Goal: Transaction & Acquisition: Book appointment/travel/reservation

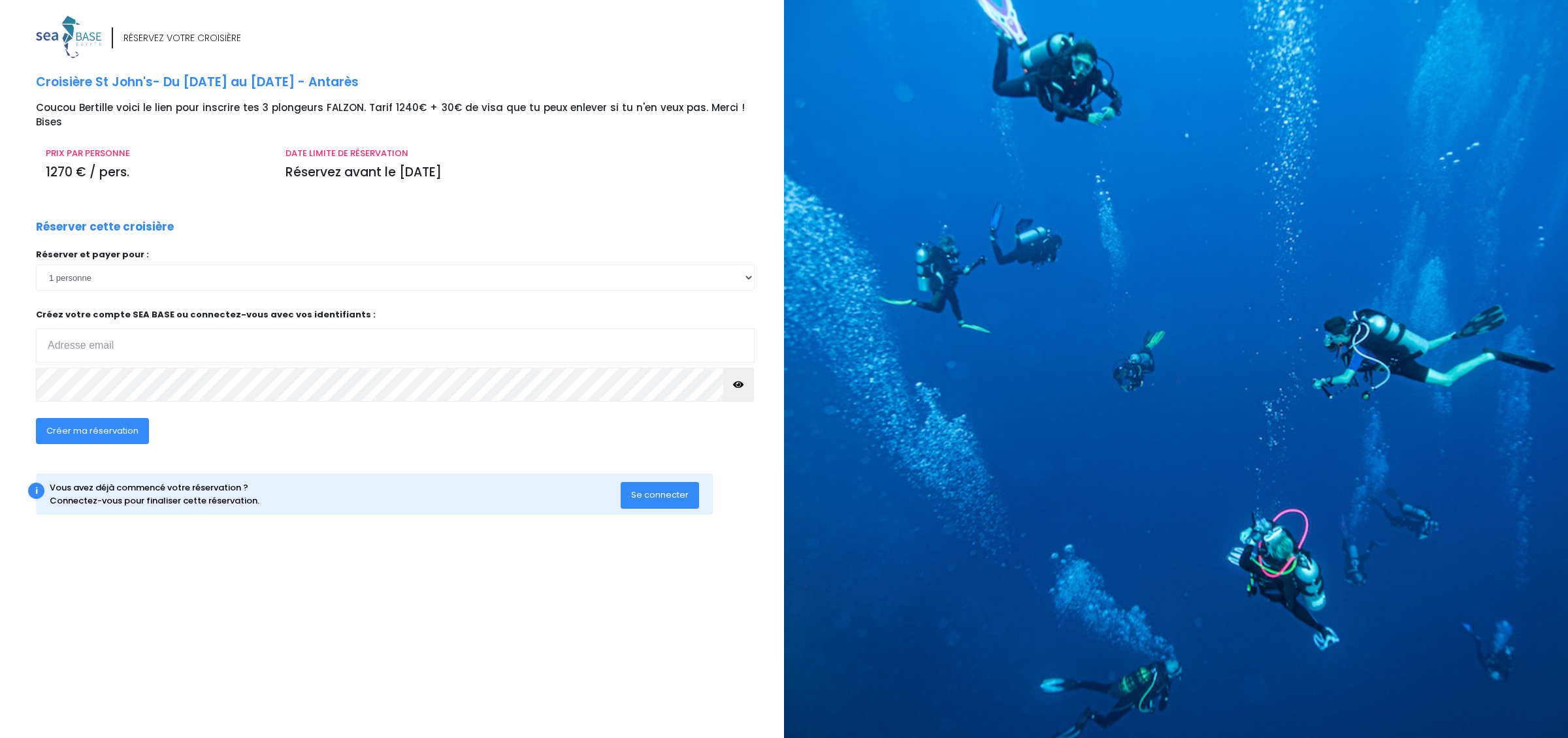
type input "[EMAIL_ADDRESS][DOMAIN_NAME]"
click at [106, 269] on select "1 personne 2 personnes 3 personnes" at bounding box center [395, 278] width 719 height 26
select select "3"
click at [36, 265] on select "1 personne 2 personnes 3 personnes" at bounding box center [395, 278] width 719 height 26
click at [98, 424] on span "Créer ma réservation" at bounding box center [92, 430] width 92 height 12
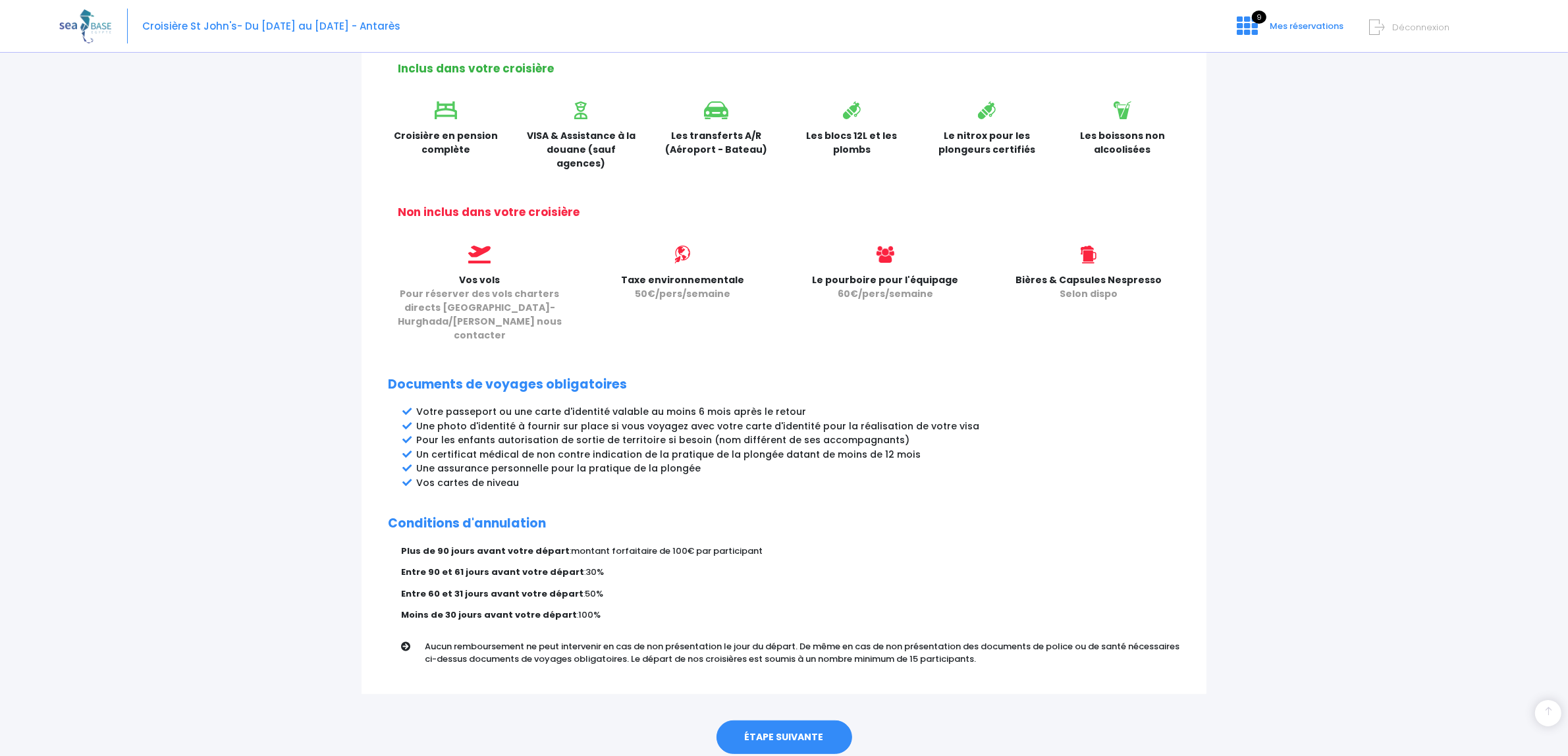
scroll to position [435, 0]
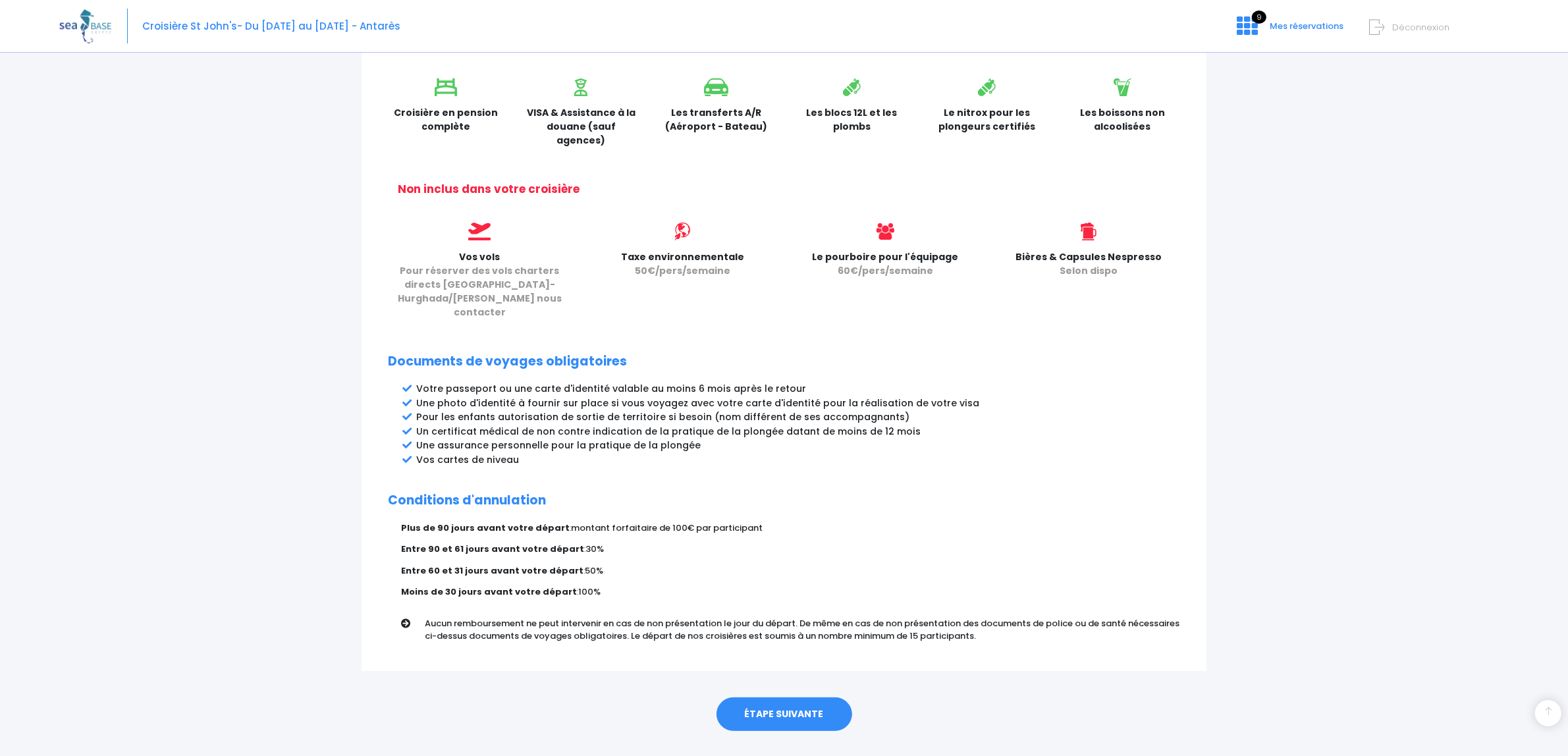
click at [785, 697] on link "ÉTAPE SUIVANTE" at bounding box center [784, 714] width 136 height 34
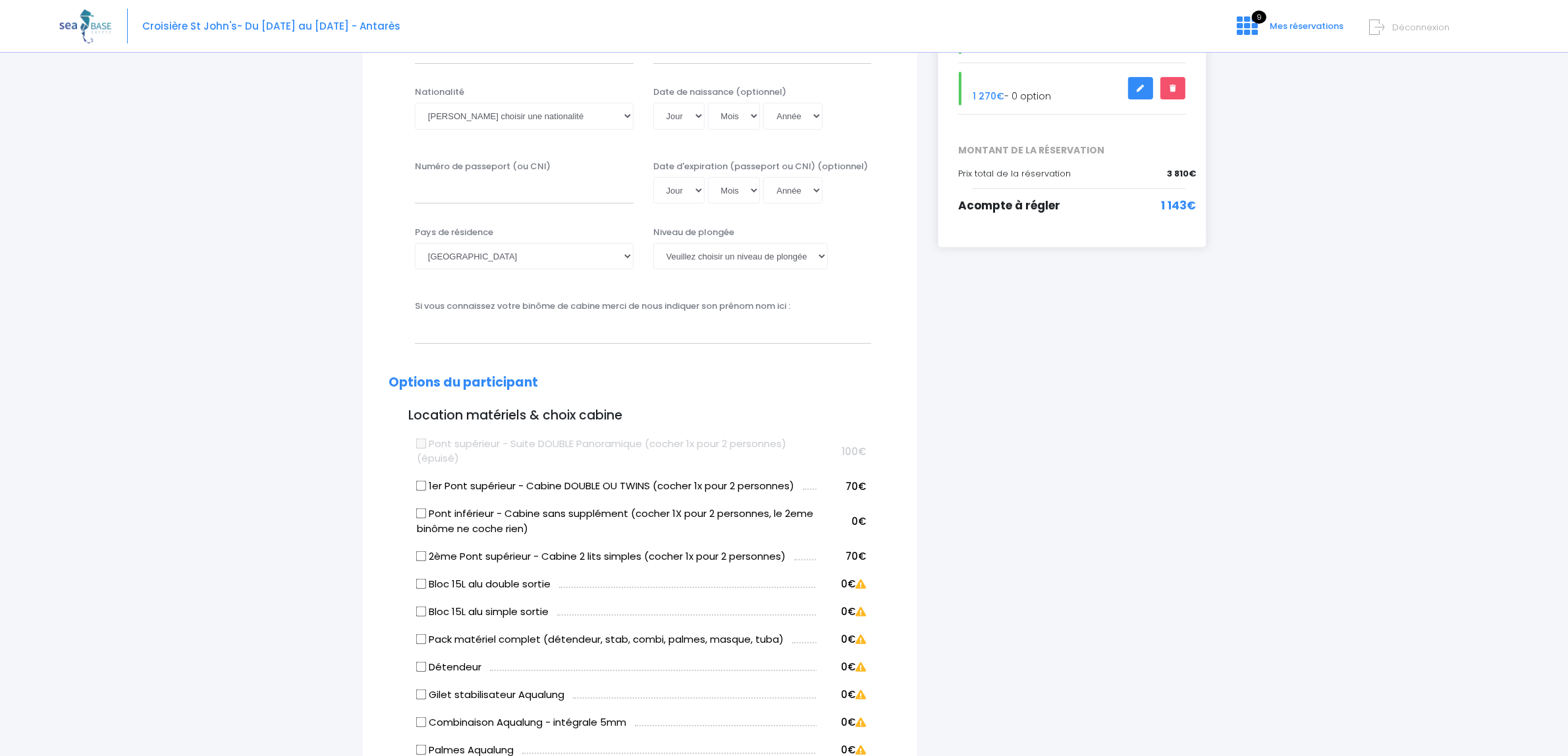
scroll to position [576, 0]
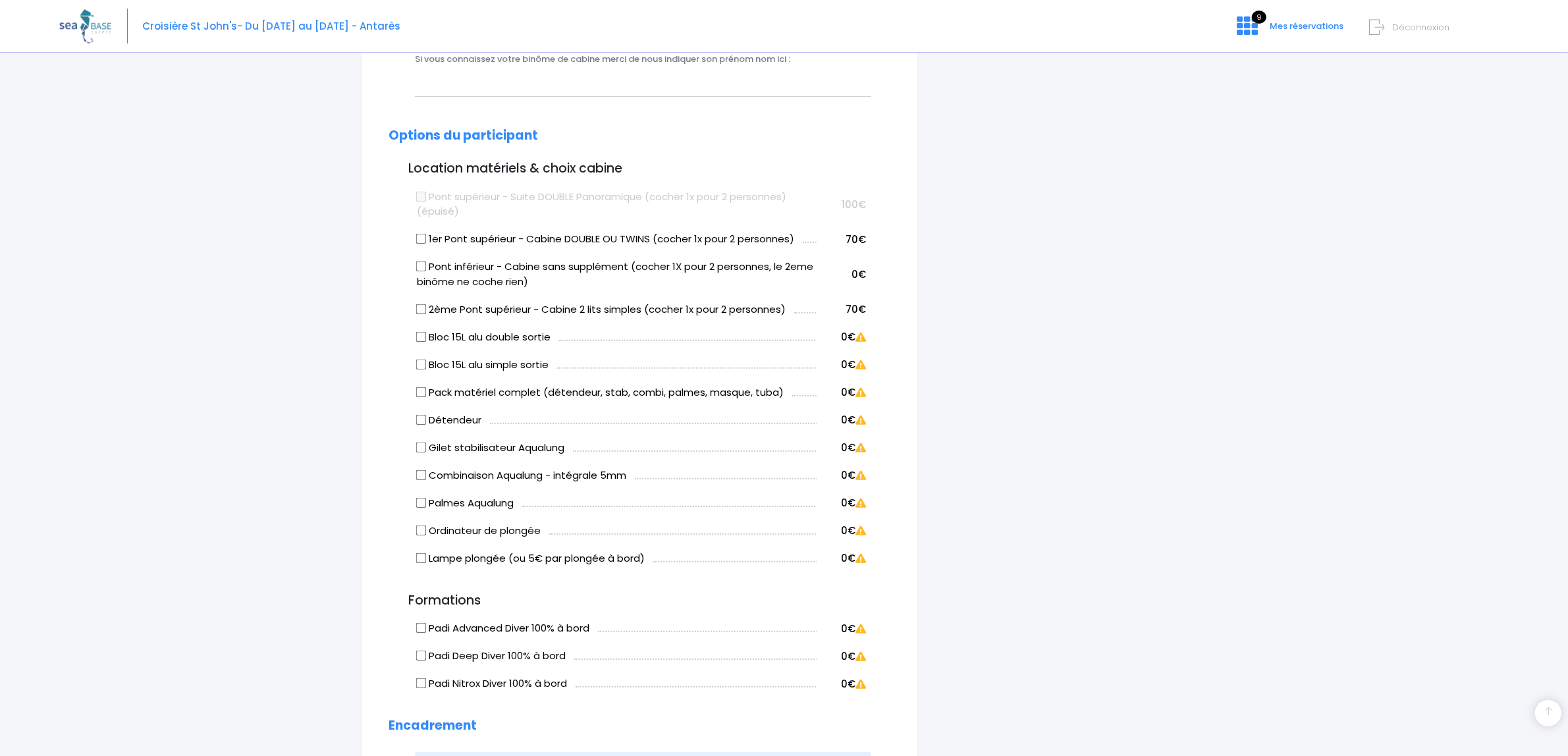
click at [224, 755] on div "Partir avec SEA BASE Participants & Options Informations de voyage Paiement Inf…" at bounding box center [784, 449] width 1449 height 1929
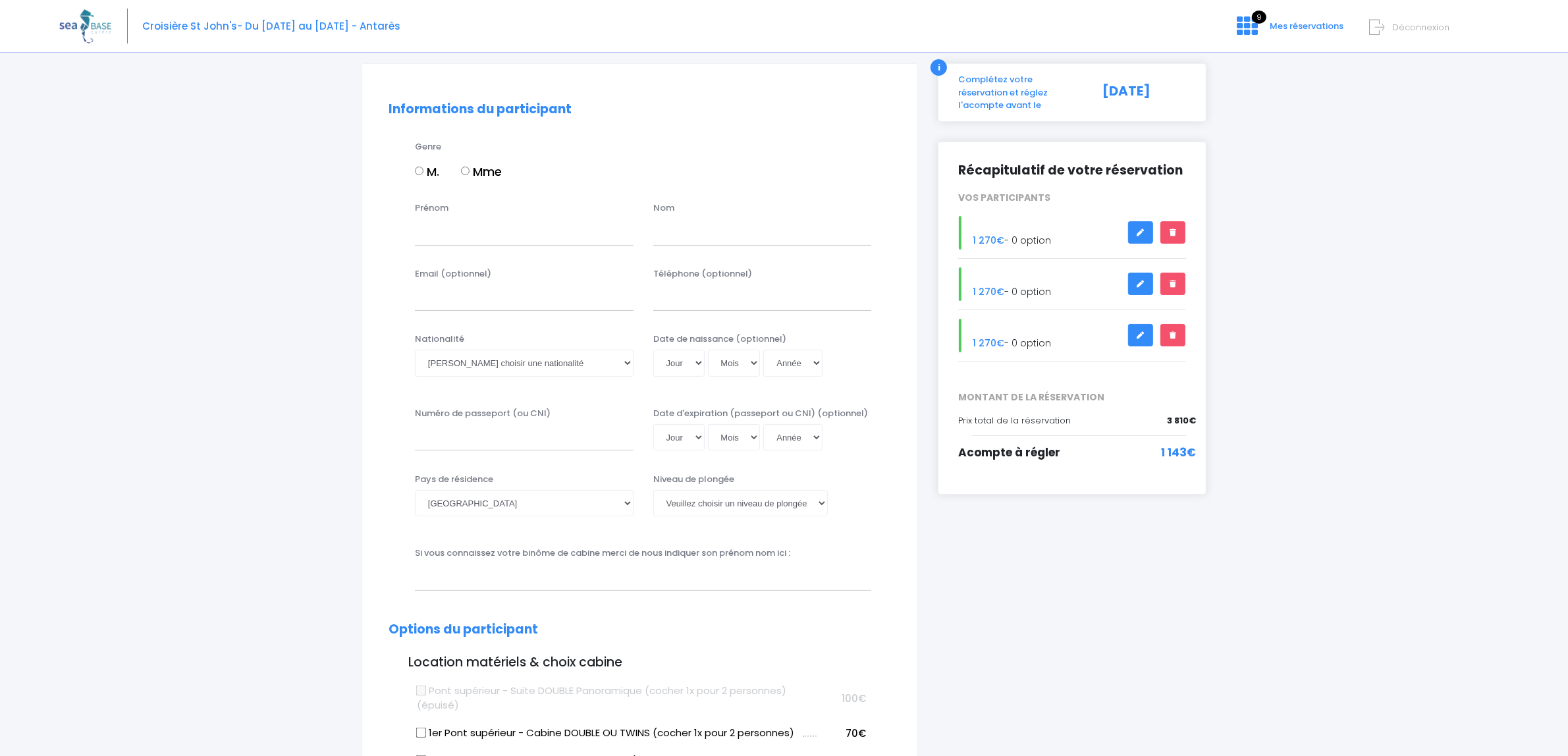
scroll to position [0, 0]
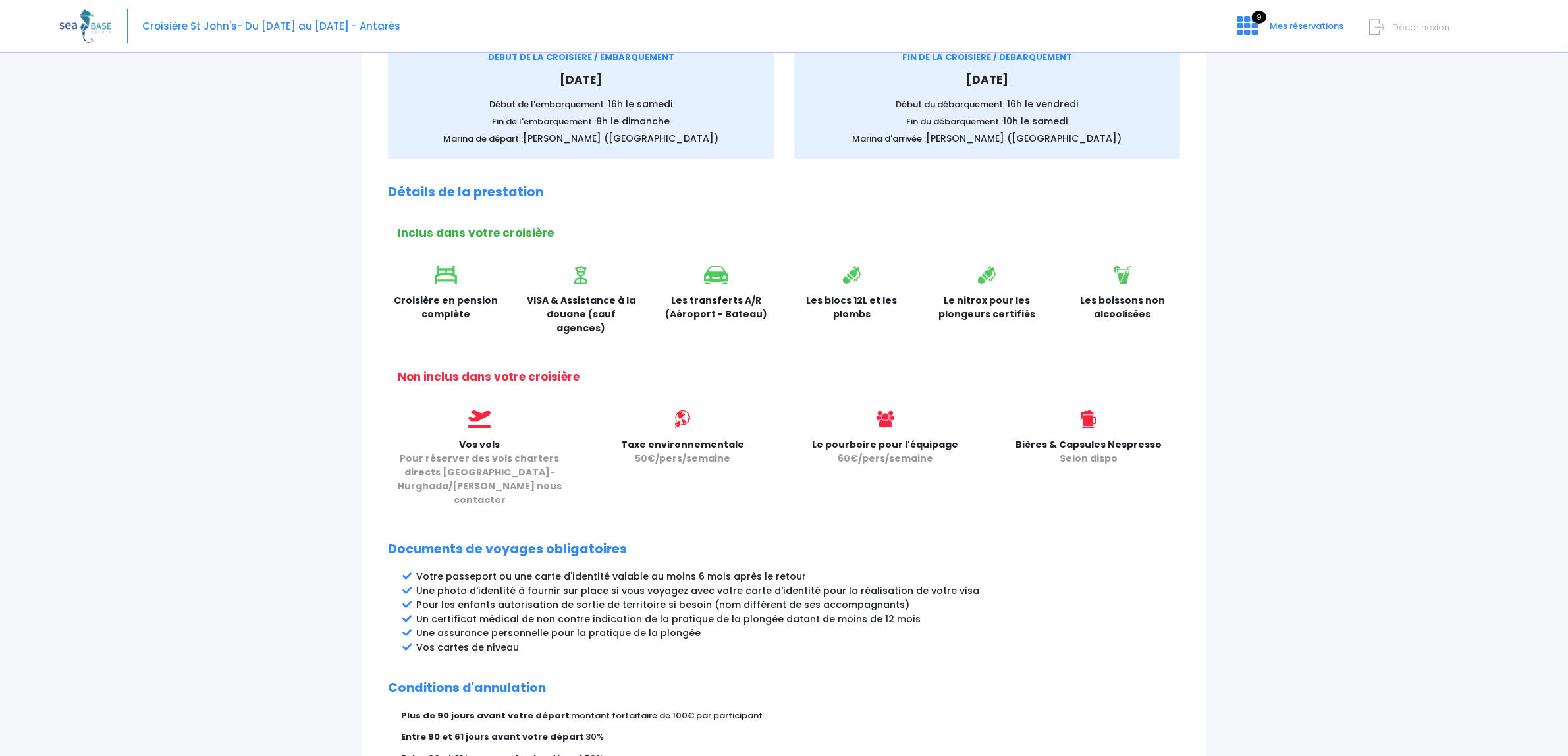
scroll to position [412, 0]
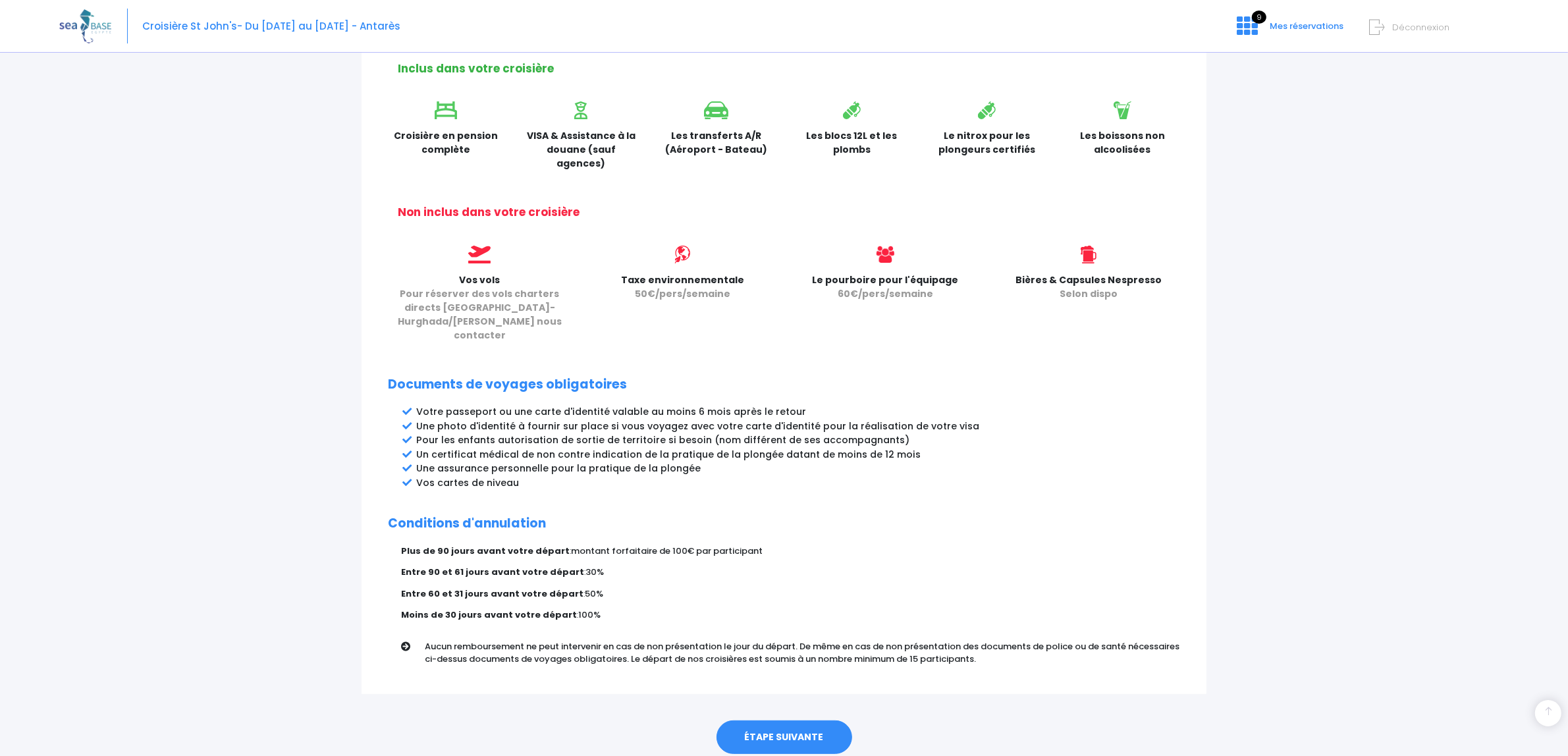
click at [795, 720] on link "ÉTAPE SUIVANTE" at bounding box center [784, 737] width 136 height 34
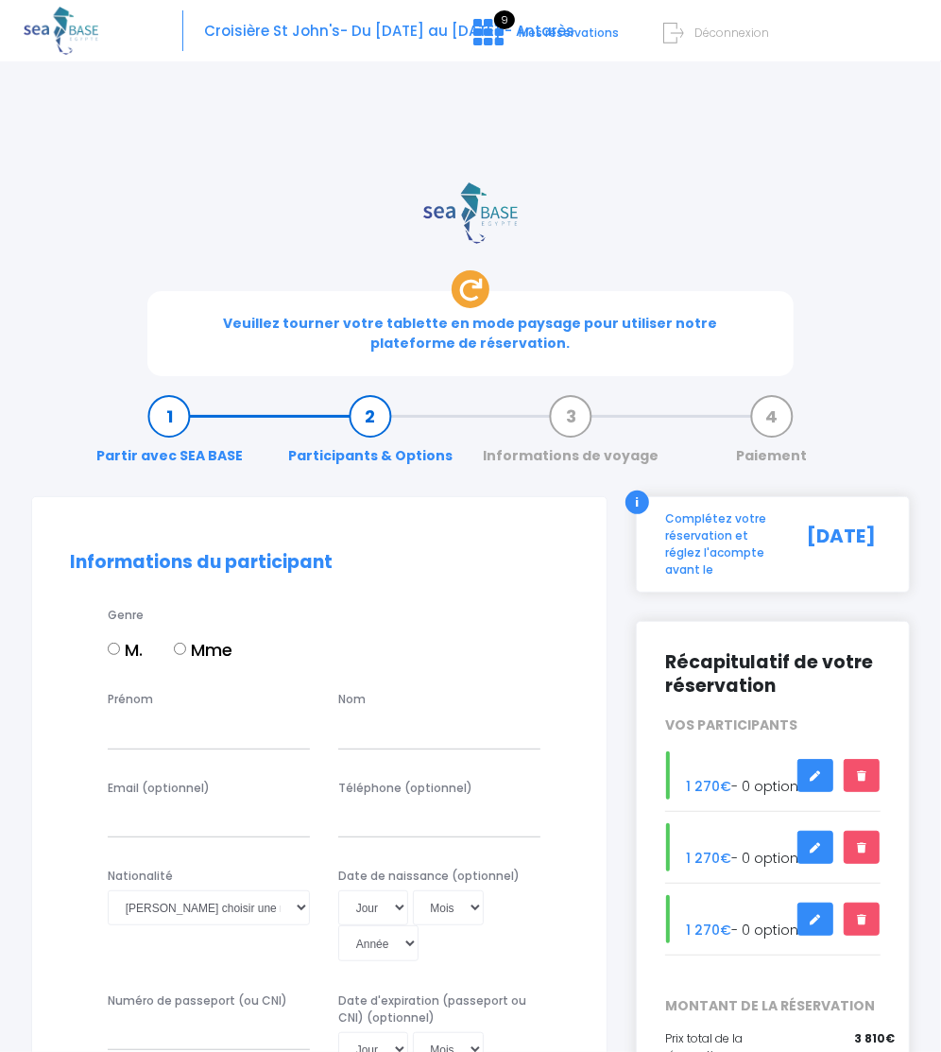
click at [139, 637] on label "M." at bounding box center [125, 650] width 35 height 26
click at [120, 643] on input "M." at bounding box center [114, 649] width 12 height 12
radio input "true"
click at [142, 714] on input "Prénom" at bounding box center [209, 731] width 202 height 35
type input "Stéphane"
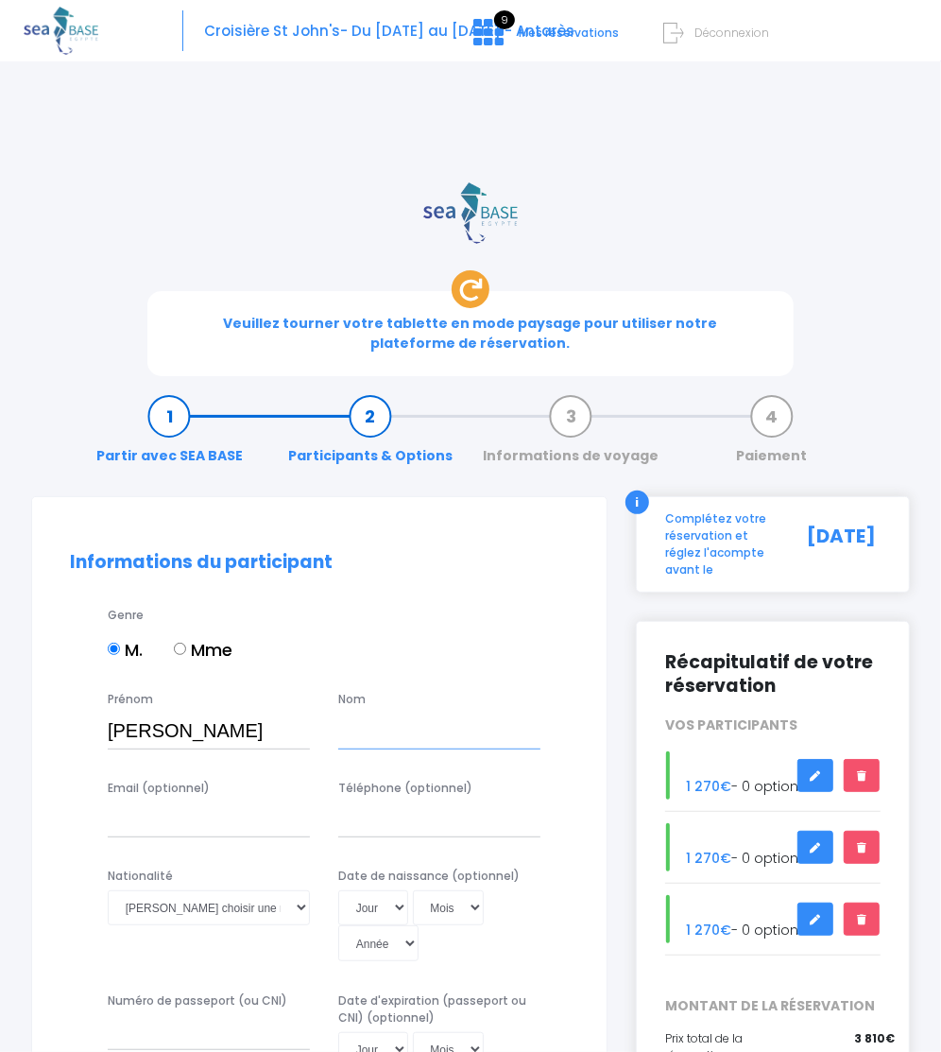
click at [347, 714] on input "text" at bounding box center [439, 731] width 202 height 35
type input "Falzon"
click at [194, 890] on select "Veuillez choisir une nationalité Afghane Albanaise Algerienne Allemande America…" at bounding box center [209, 907] width 202 height 35
select select "Française"
click at [108, 890] on select "Veuillez choisir une nationalité Afghane Albanaise Algerienne Allemande America…" at bounding box center [209, 907] width 202 height 35
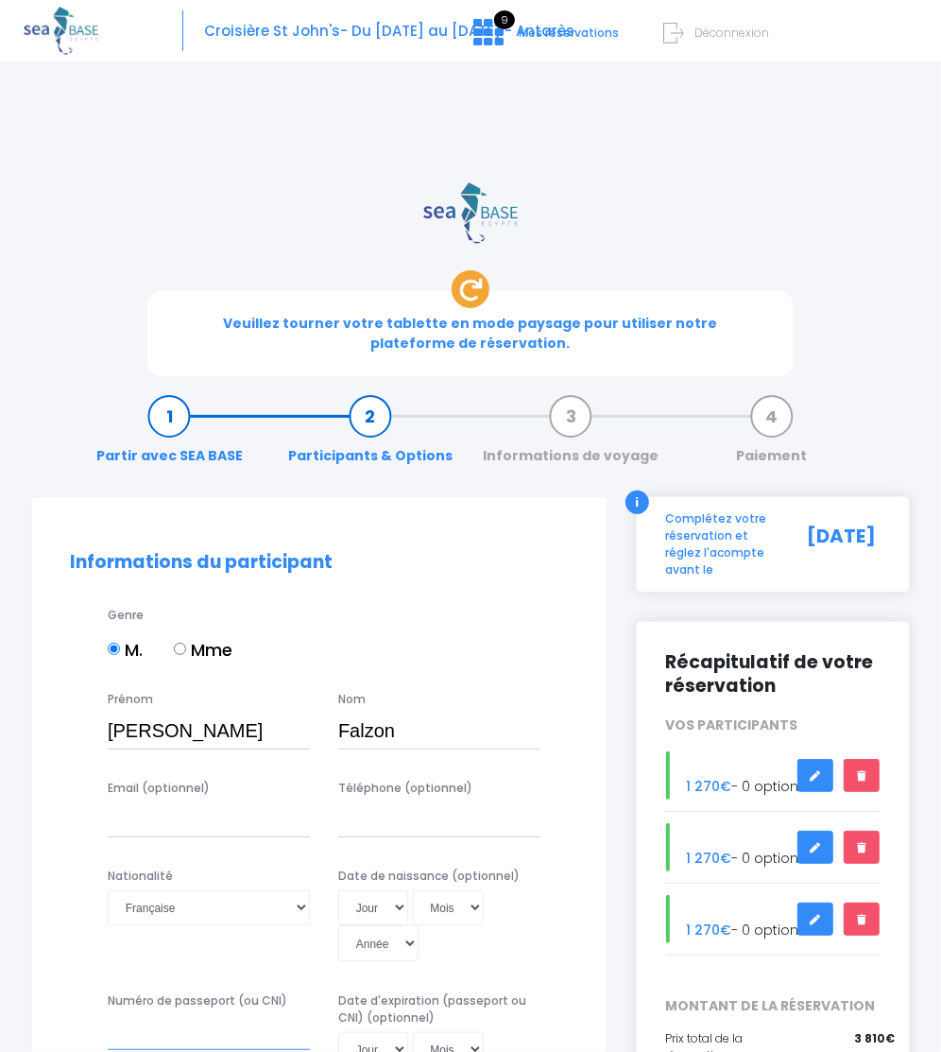
click at [184, 1015] on input "Numéro de passeport (ou CNI)" at bounding box center [209, 1032] width 202 height 35
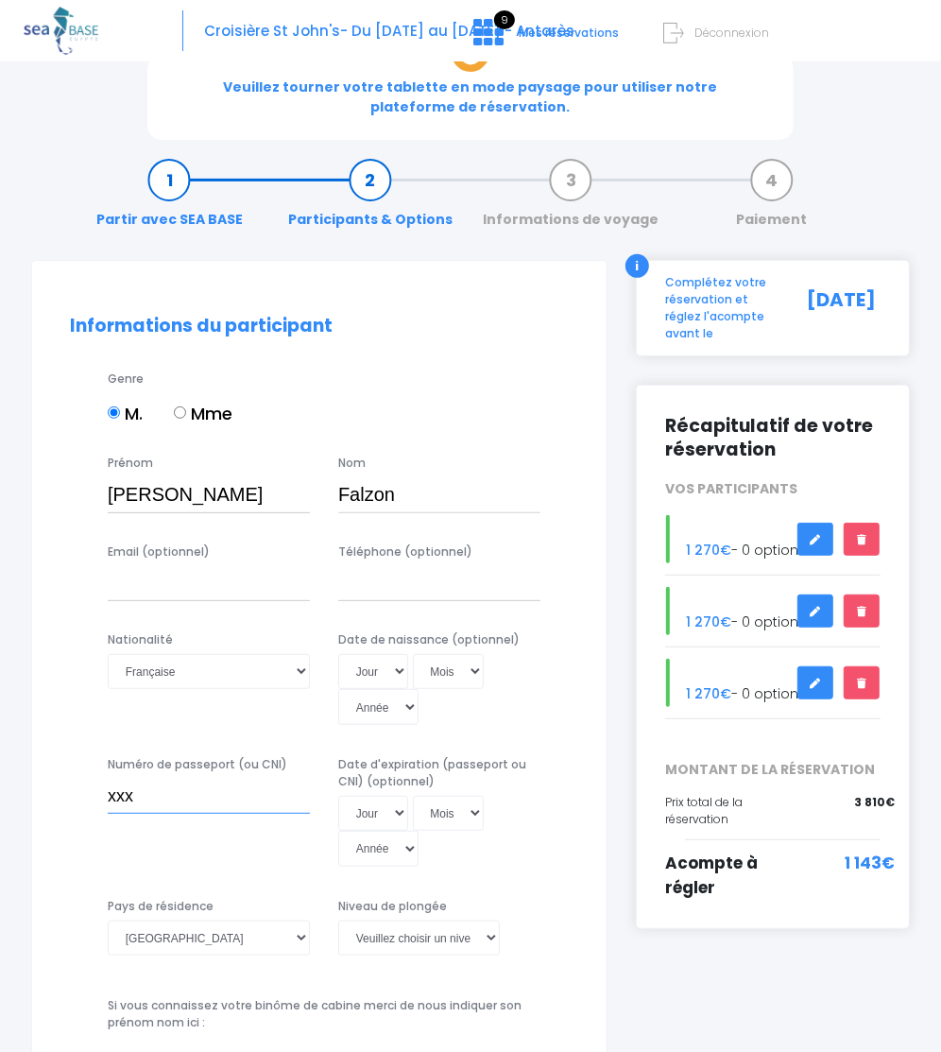
type input "xxx"
click at [419, 921] on select "Veuillez choisir un niveau de plongée Non plongeur Junior OW diver Adventure OW…" at bounding box center [419, 938] width 162 height 35
select select "PE40"
click at [338, 921] on select "Veuillez choisir un niveau de plongée Non plongeur Junior OW diver Adventure OW…" at bounding box center [419, 938] width 162 height 35
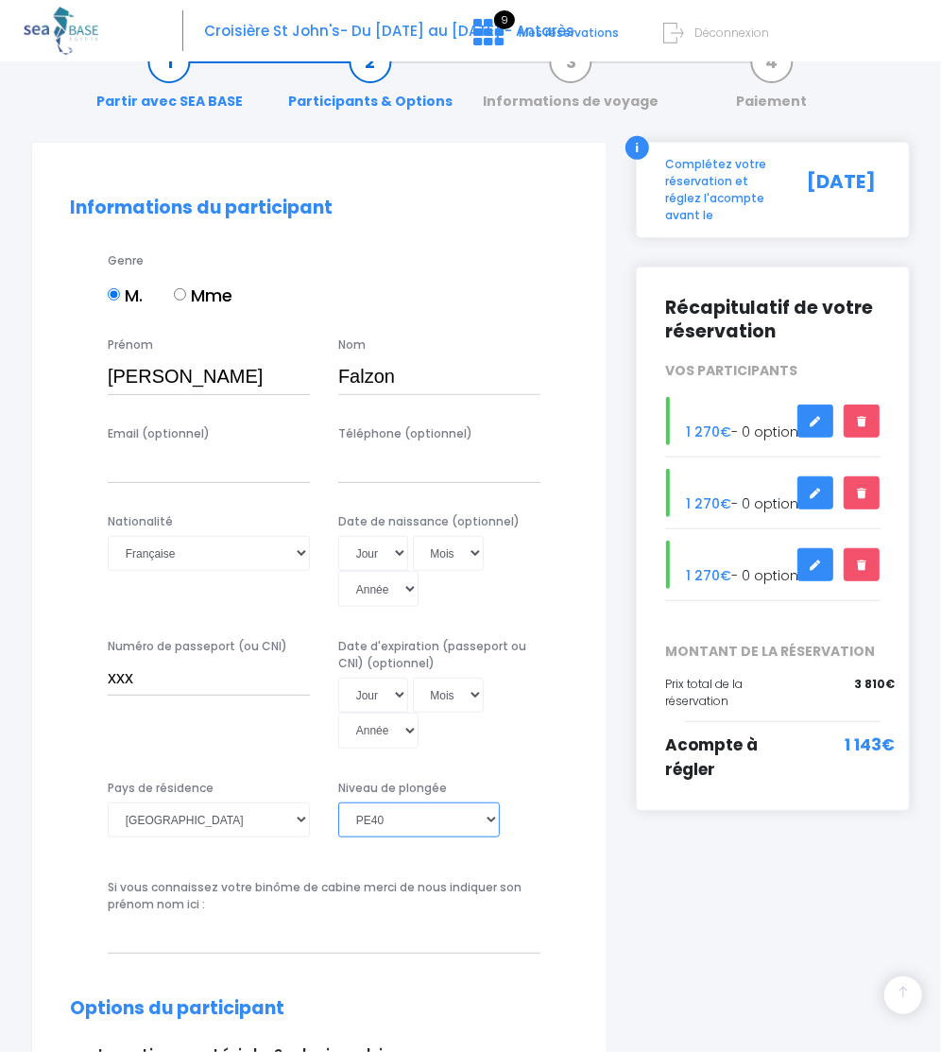
scroll to position [473, 0]
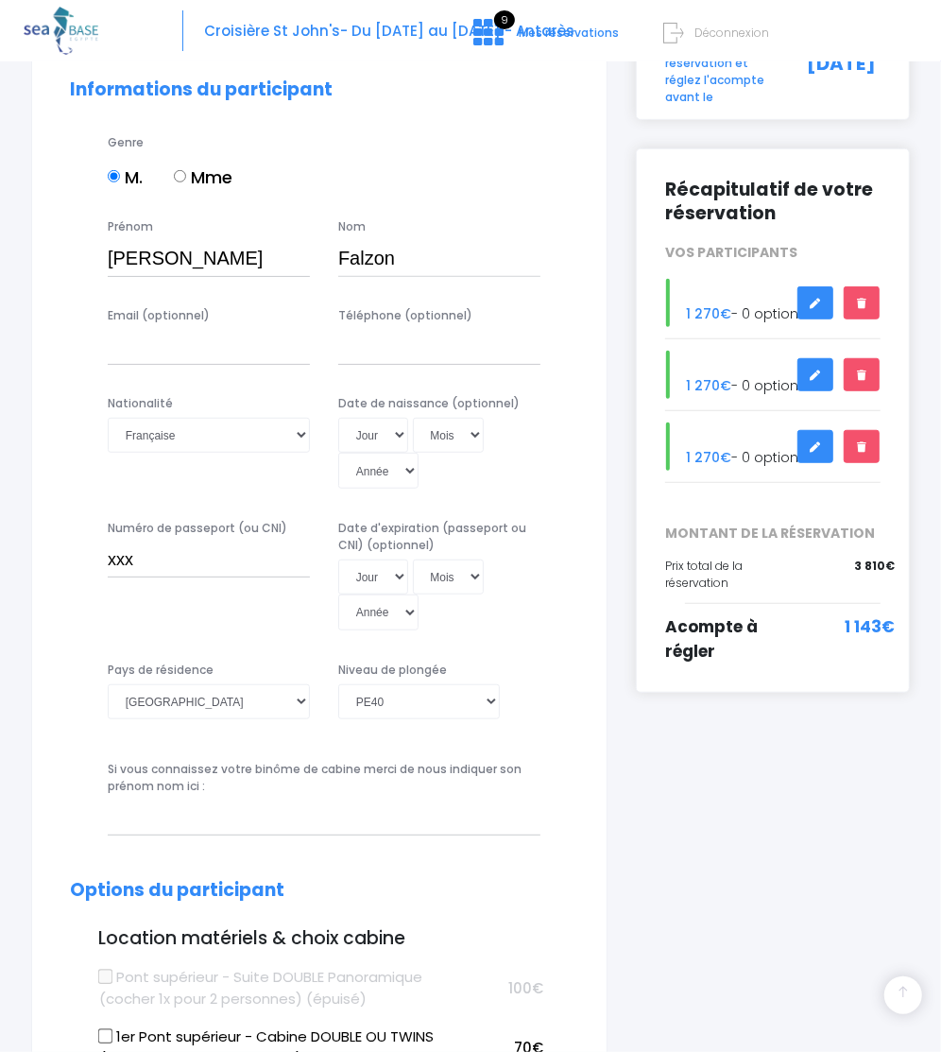
click at [185, 1027] on label "1er Pont supérieur - Cabine DOUBLE OU TWINS (cocher 1x pour 2 personnes)" at bounding box center [285, 1048] width 373 height 43
click at [113, 1029] on input "1er Pont supérieur - Cabine DOUBLE OU TWINS (cocher 1x pour 2 personnes)" at bounding box center [105, 1036] width 15 height 15
checkbox input "true"
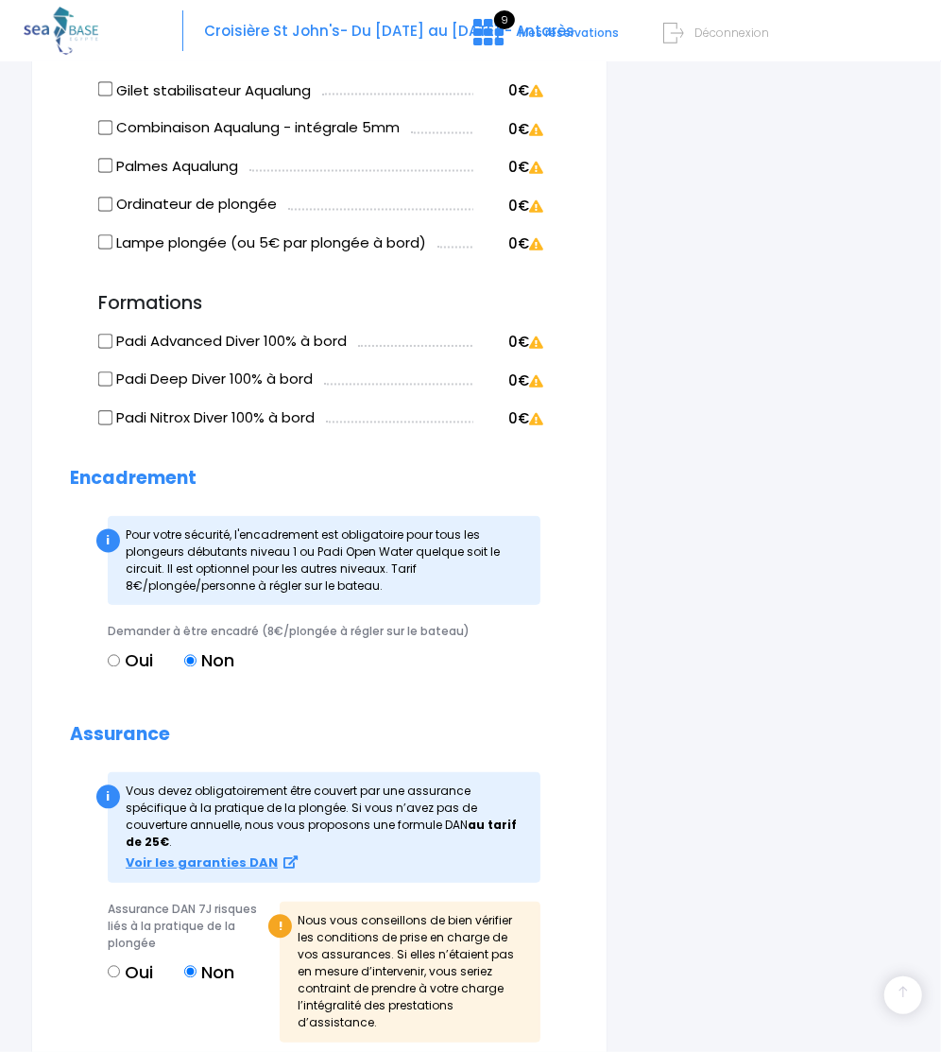
scroll to position [2037, 0]
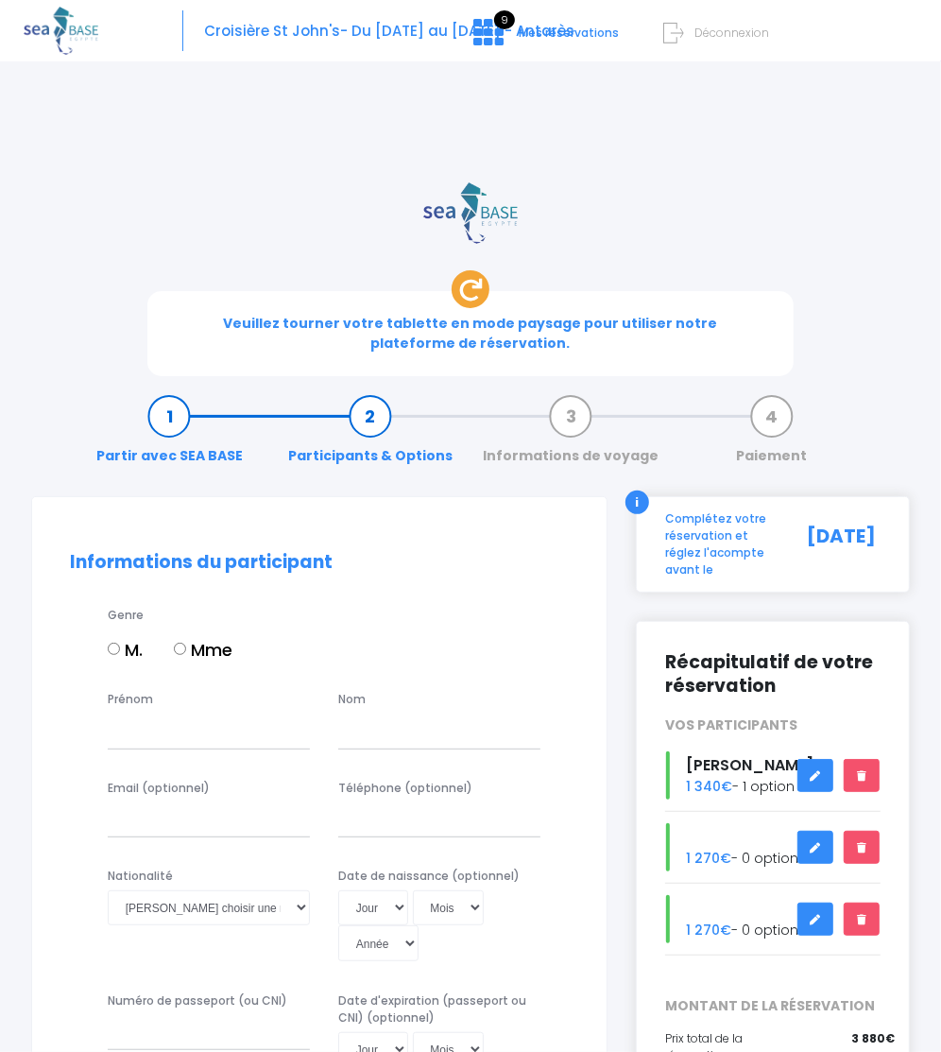
click at [184, 643] on input "Mme" at bounding box center [180, 649] width 12 height 12
radio input "true"
click at [151, 714] on input "Prénom" at bounding box center [209, 731] width 202 height 35
type input "Ciravegna"
click at [347, 714] on input "text" at bounding box center [439, 731] width 202 height 35
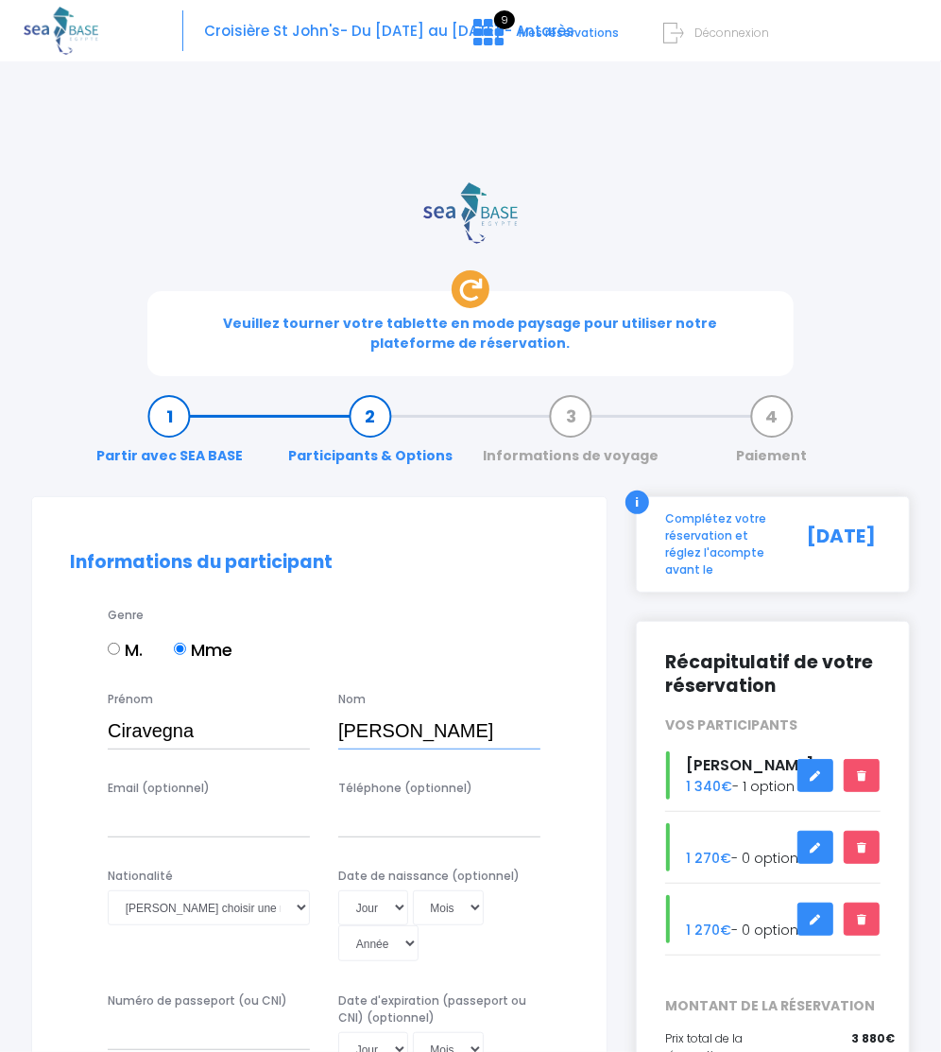
type input "Sandrine"
click at [190, 890] on select "Veuillez choisir une nationalité Afghane Albanaise Algerienne Allemande America…" at bounding box center [209, 907] width 202 height 35
select select "Française"
click at [108, 890] on select "Veuillez choisir une nationalité Afghane Albanaise Algerienne Allemande America…" at bounding box center [209, 907] width 202 height 35
click at [152, 1015] on input "Numéro de passeport (ou CNI)" at bounding box center [209, 1032] width 202 height 35
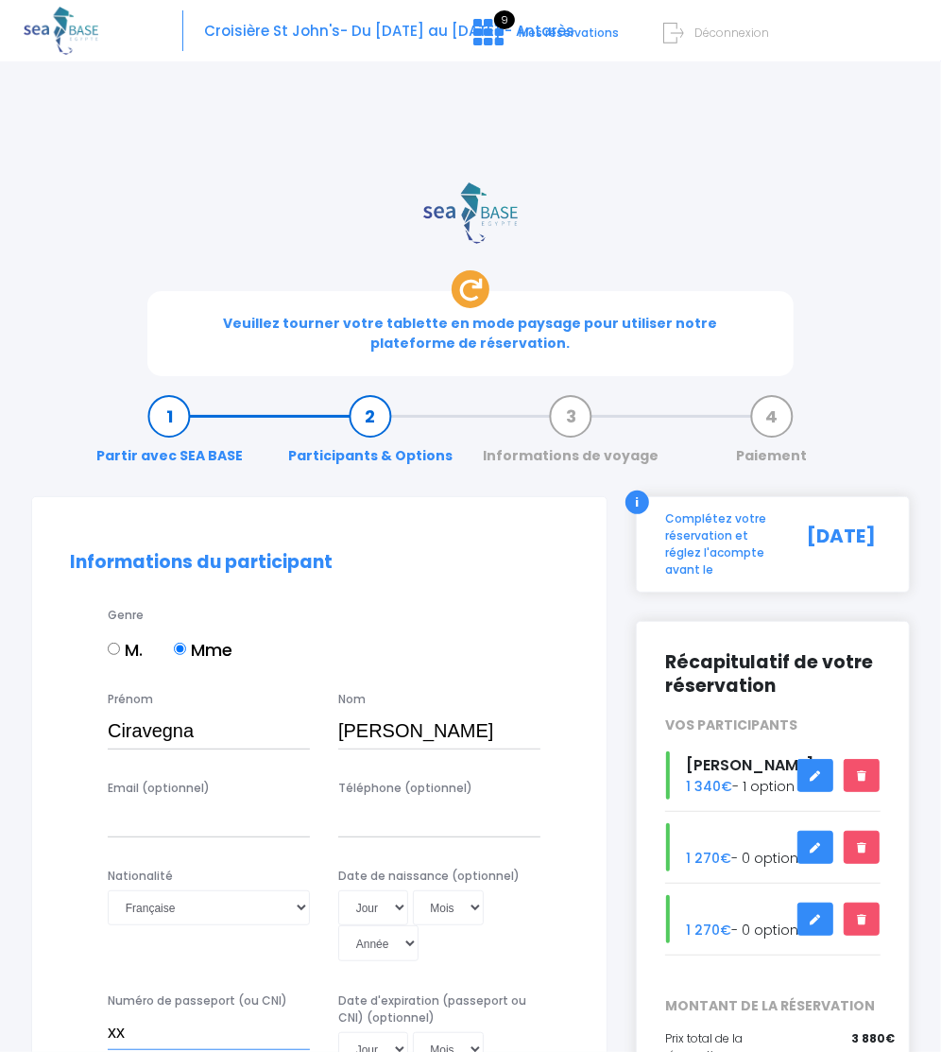
scroll to position [354, 0]
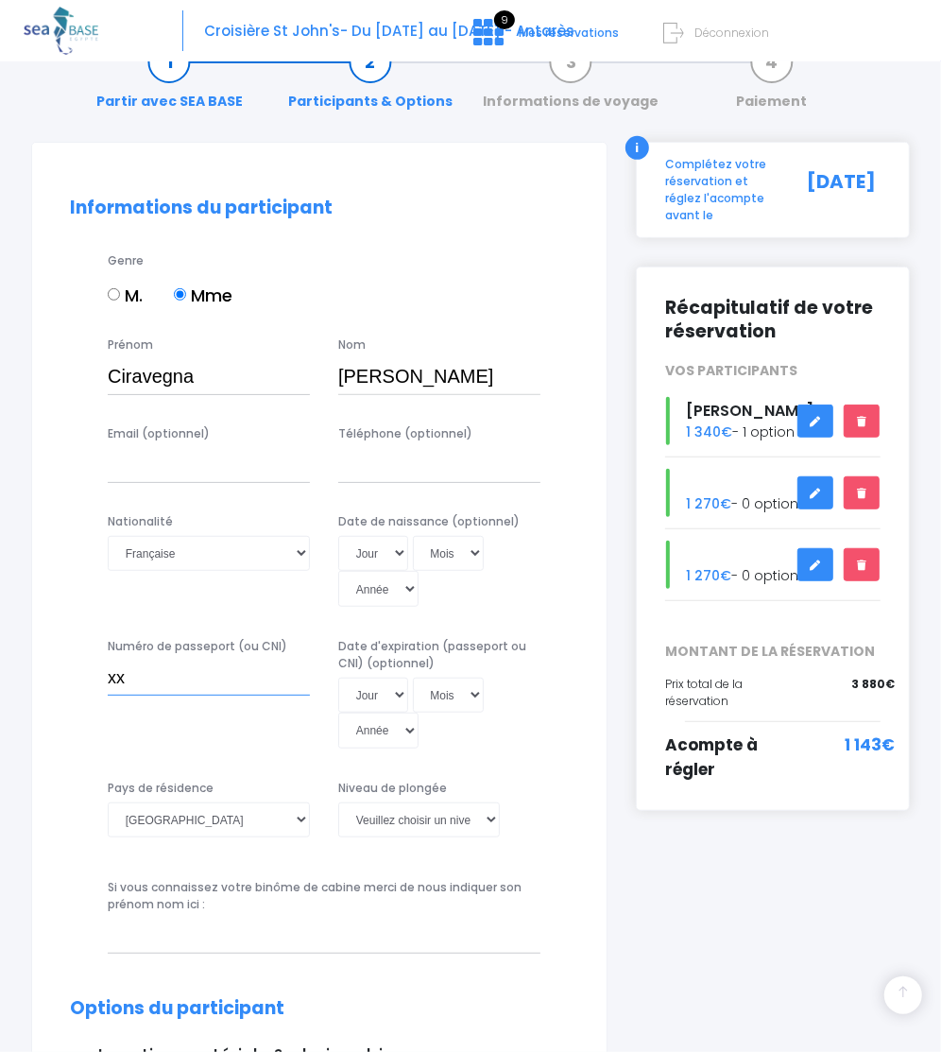
type input "xx"
click at [408, 803] on select "Veuillez choisir un niveau de plongée Non plongeur Junior OW diver Adventure OW…" at bounding box center [419, 820] width 162 height 35
select select "N1"
click at [338, 803] on select "Veuillez choisir un niveau de plongée Non plongeur Junior OW diver Adventure OW…" at bounding box center [419, 820] width 162 height 35
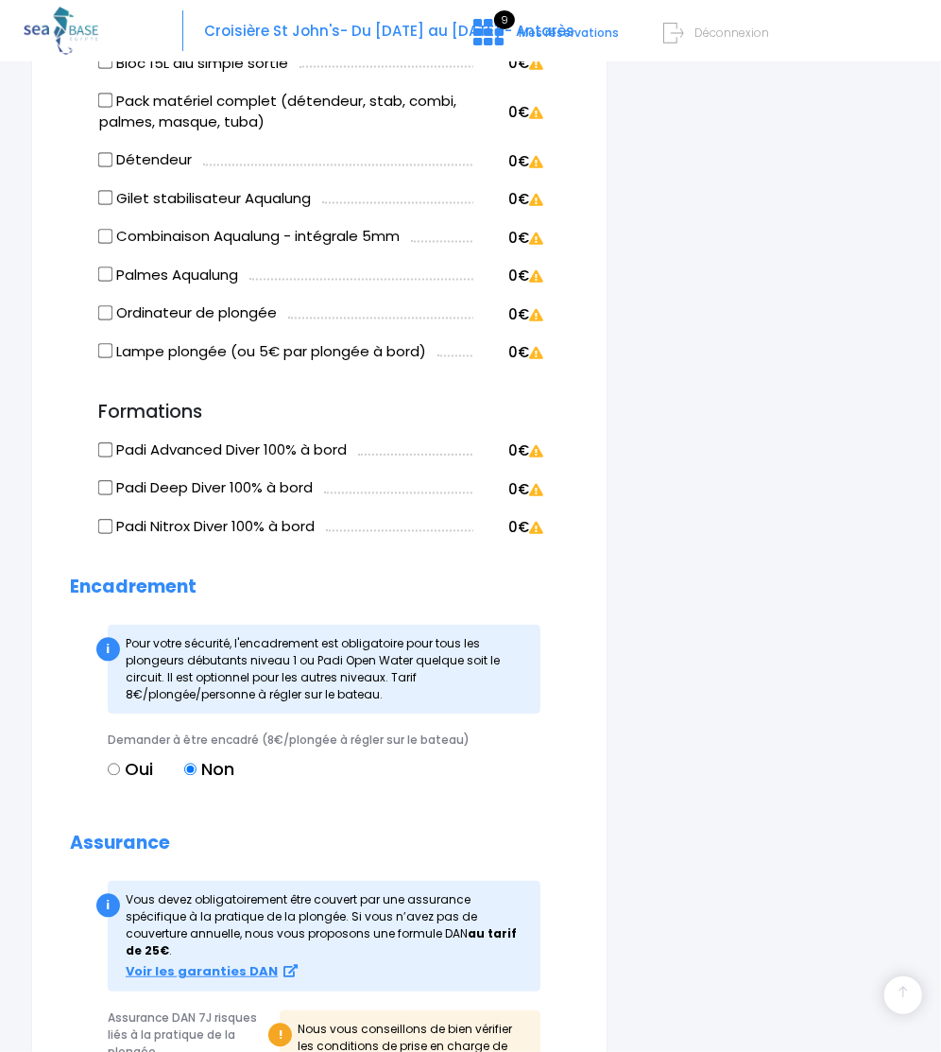
scroll to position [2127, 0]
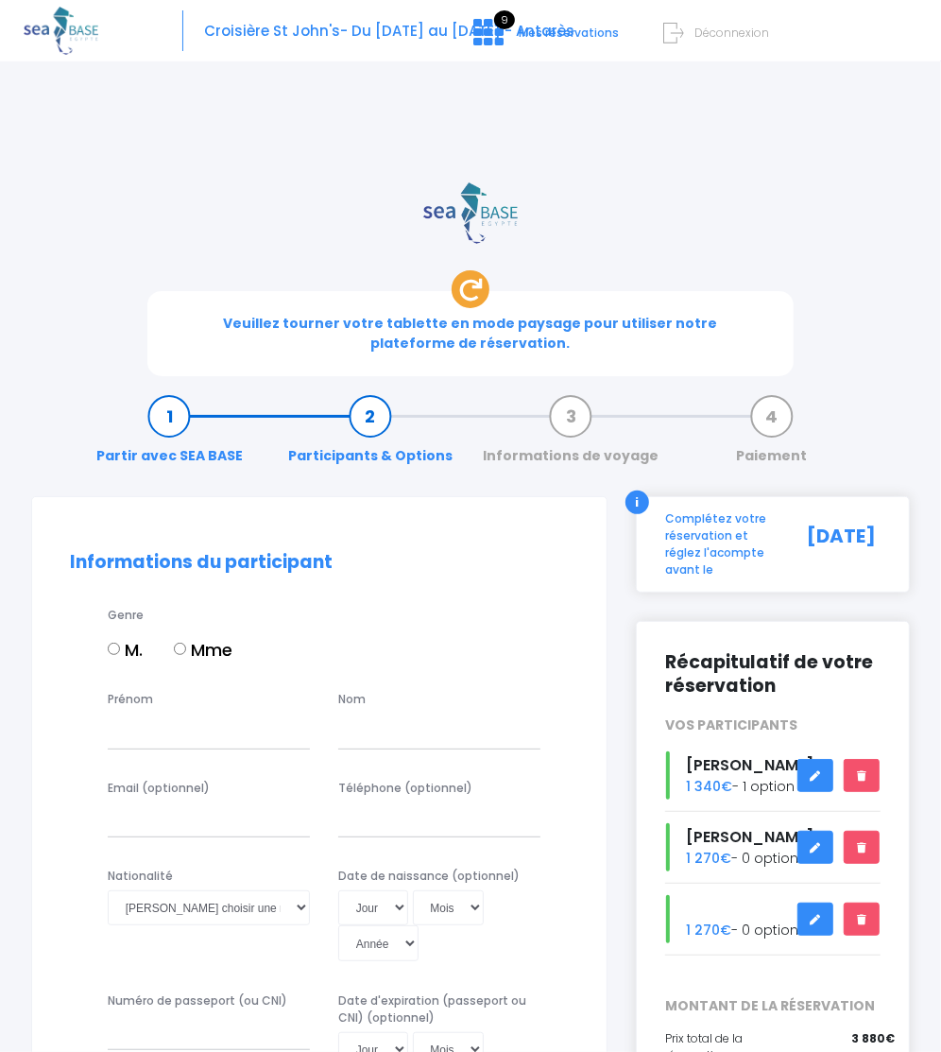
click at [189, 637] on label "Mme" at bounding box center [203, 650] width 59 height 26
click at [186, 643] on input "Mme" at bounding box center [180, 649] width 12 height 12
radio input "true"
click at [147, 714] on input "Prénom" at bounding box center [209, 731] width 202 height 35
type input "F"
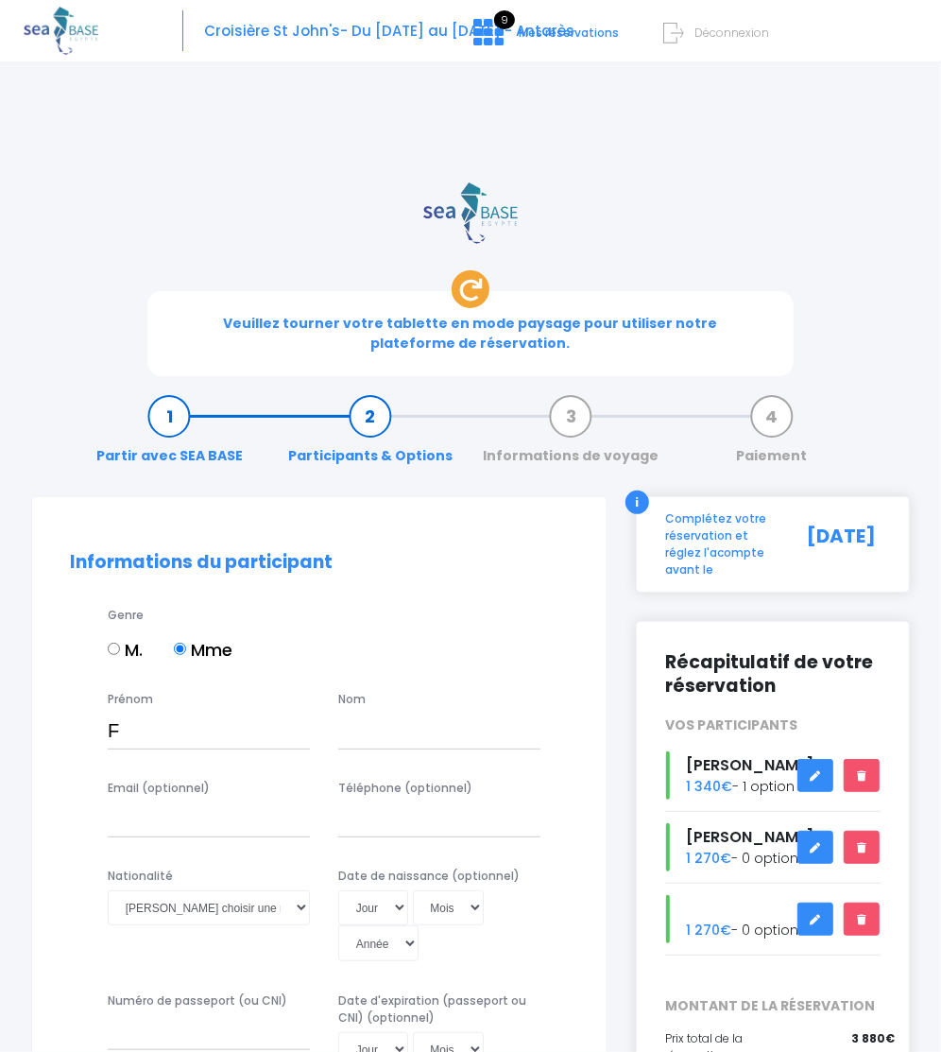
click at [809, 831] on link at bounding box center [816, 847] width 36 height 33
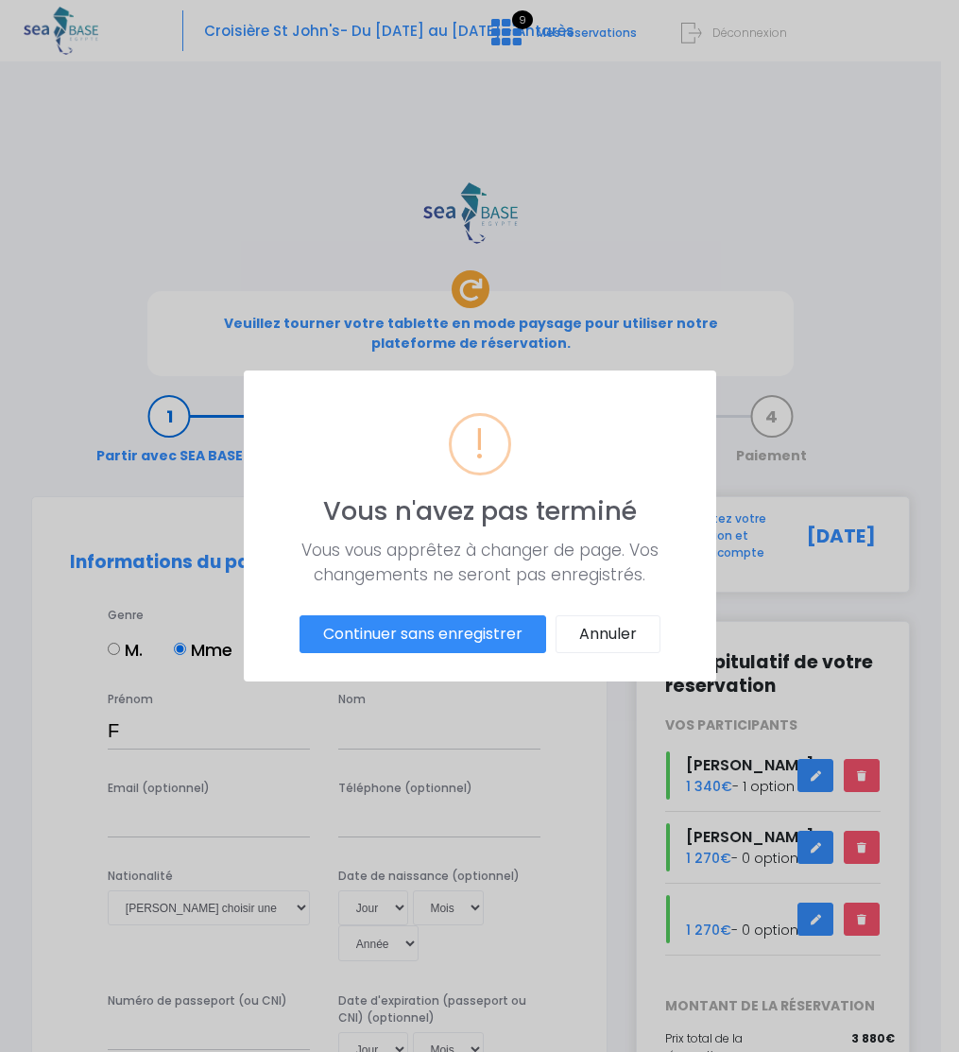
click at [503, 634] on button "Continuer sans enregistrer" at bounding box center [423, 634] width 247 height 38
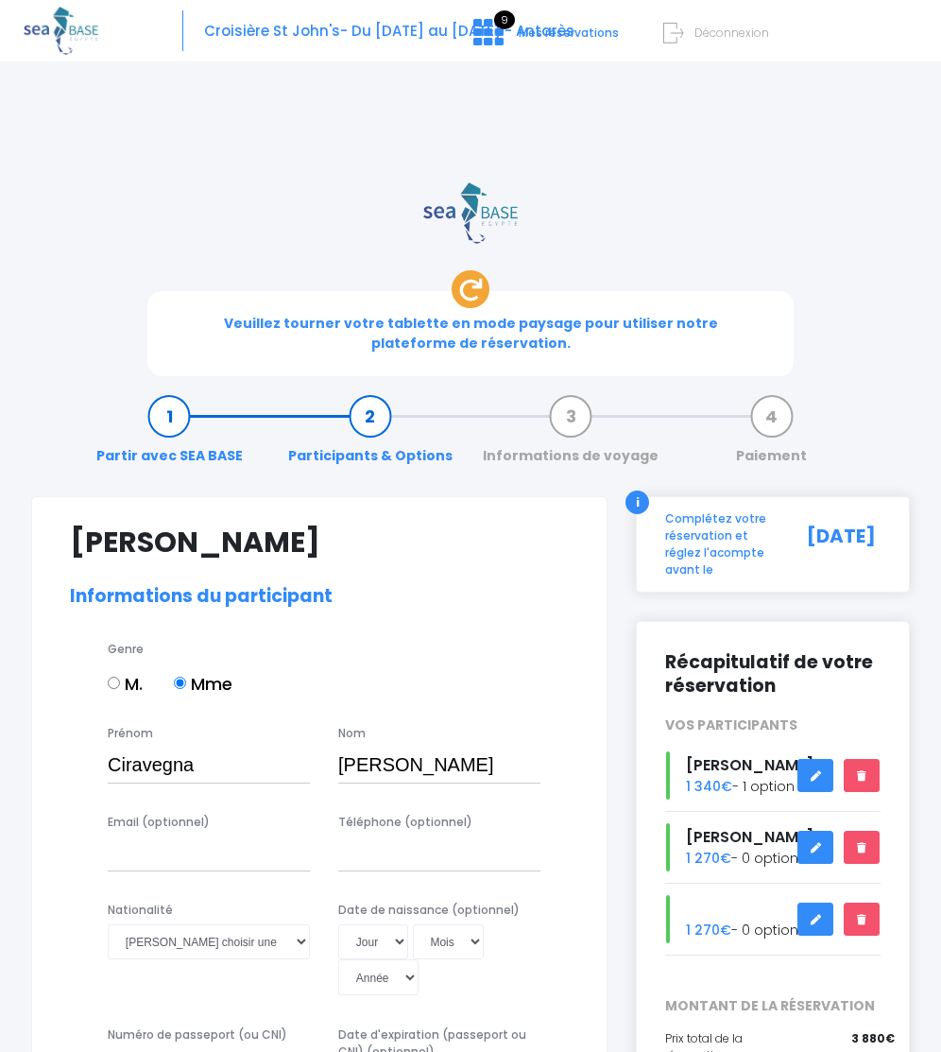
select select "N1"
drag, startPoint x: 205, startPoint y: 475, endPoint x: 64, endPoint y: 477, distance: 140.9
click at [64, 725] on div "Prénom Ciravegna Nom Sandrine" at bounding box center [319, 759] width 527 height 69
drag, startPoint x: 419, startPoint y: 478, endPoint x: 304, endPoint y: 485, distance: 114.6
click at [304, 725] on div "Prénom Ciravegna Nom Sandrine" at bounding box center [319, 759] width 527 height 69
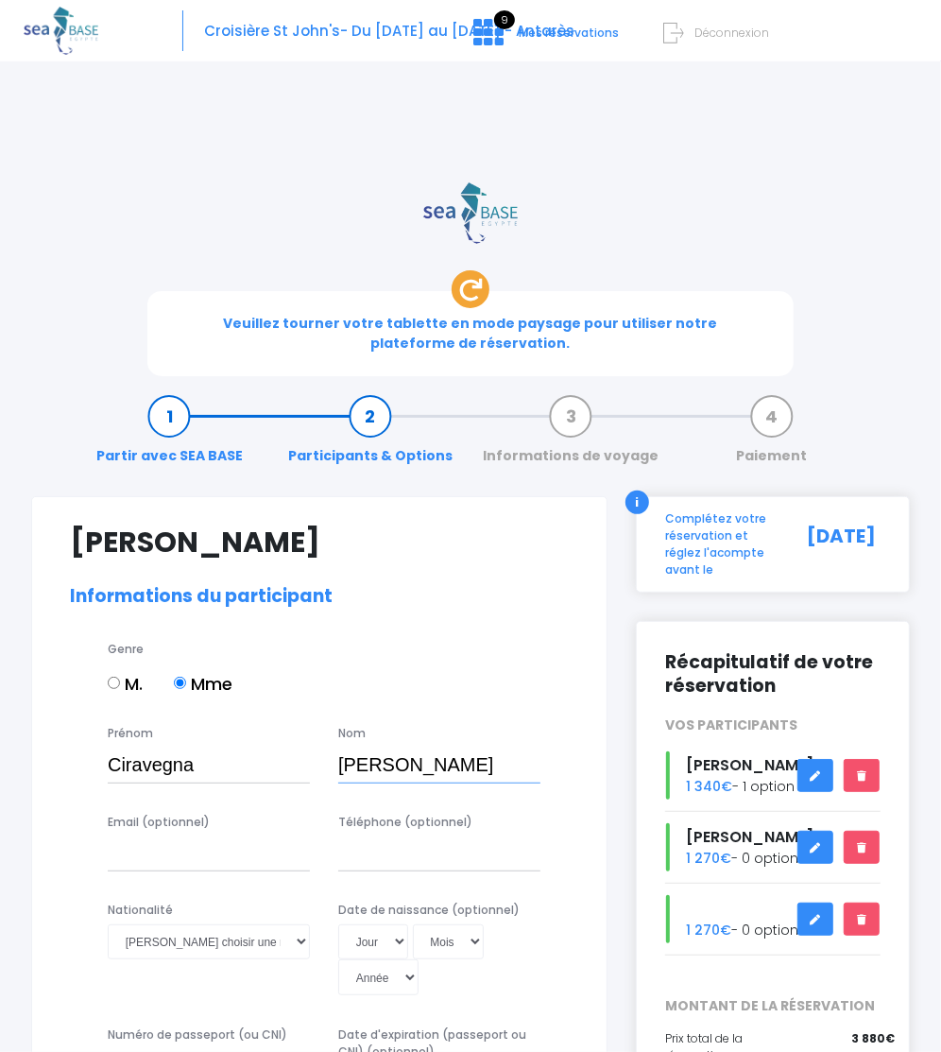
paste input "Ciravegna"
type input "Ciravegna"
drag, startPoint x: 208, startPoint y: 475, endPoint x: 25, endPoint y: 473, distance: 183.4
type input "Sandrine"
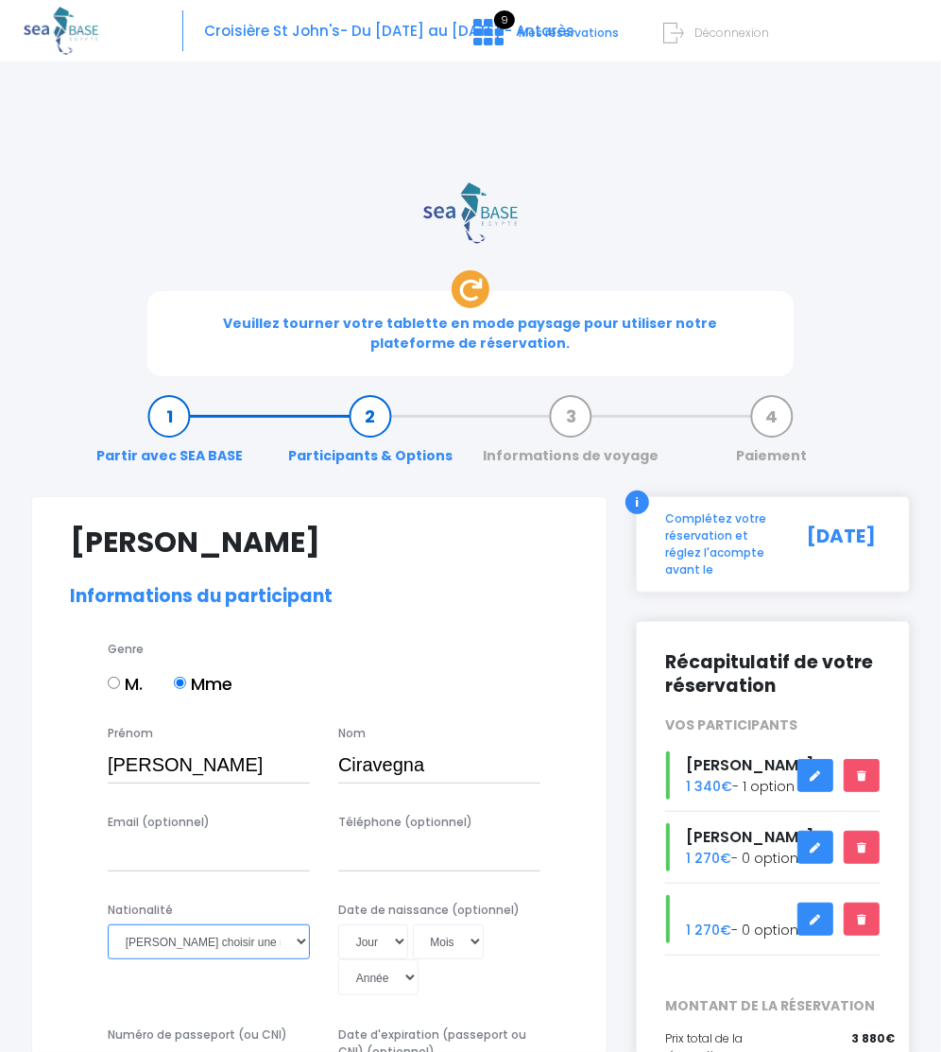
click at [209, 924] on select "Veuillez choisir une nationalité Afghane Albanaise Algerienne Allemande America…" at bounding box center [209, 941] width 202 height 35
select select "Française"
click at [108, 924] on select "Veuillez choisir une nationalité Afghane Albanaise Algerienne Allemande America…" at bounding box center [209, 941] width 202 height 35
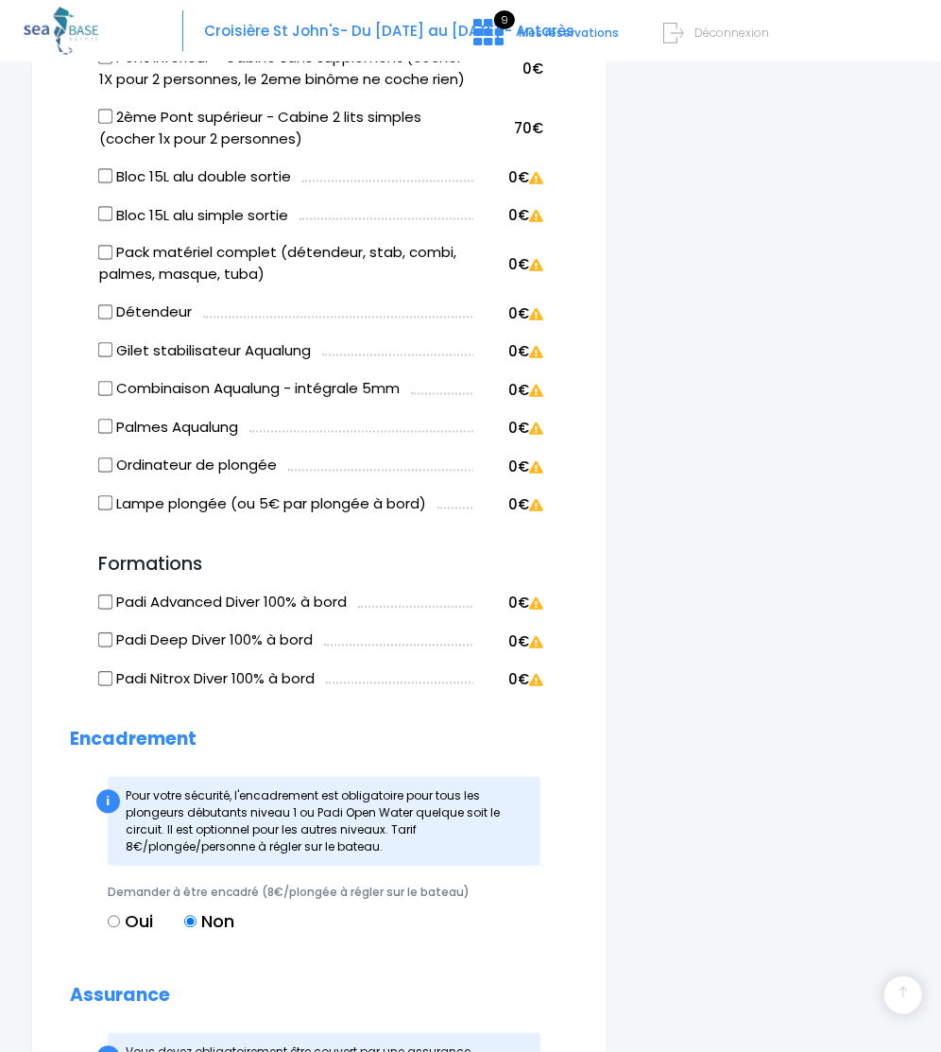
scroll to position [2127, 0]
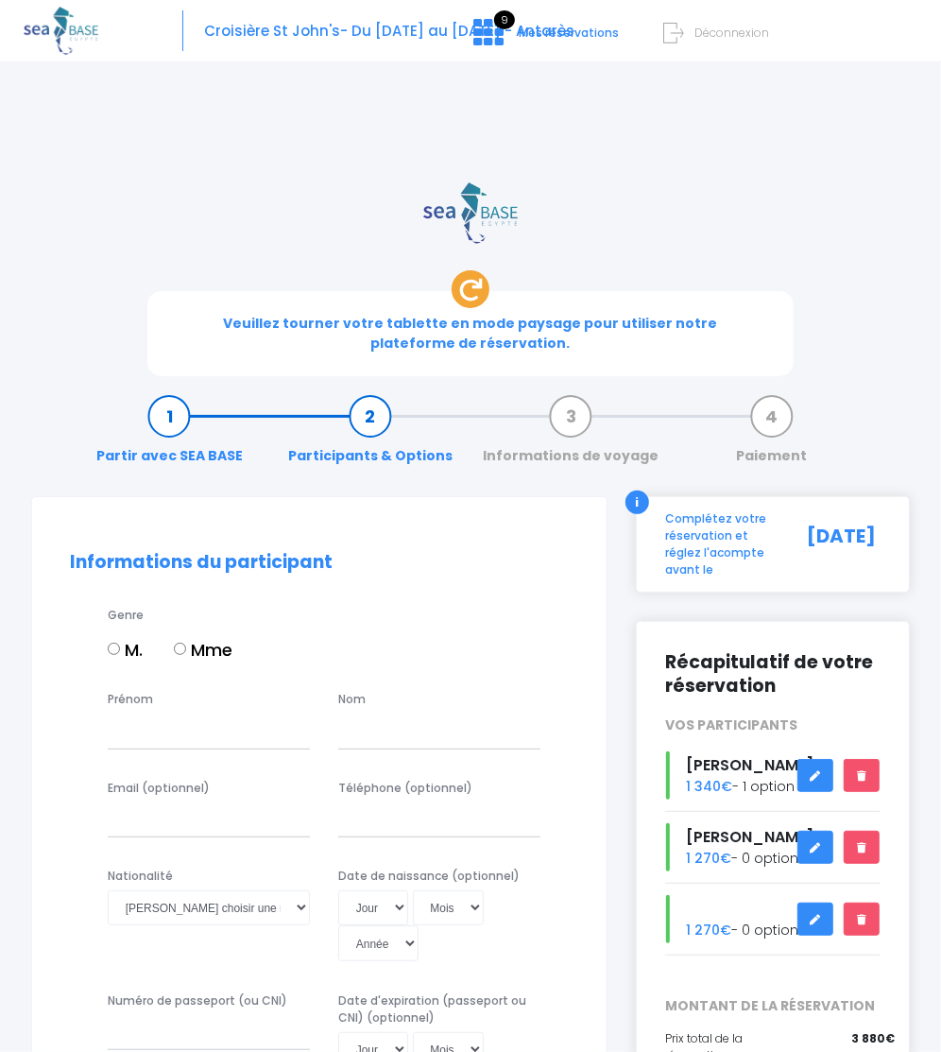
click at [199, 637] on label "Mme" at bounding box center [203, 650] width 59 height 26
click at [186, 643] on input "Mme" at bounding box center [180, 649] width 12 height 12
radio input "true"
click at [172, 714] on input "Prénom" at bounding box center [209, 731] width 202 height 35
type input "[PERSON_NAME]"
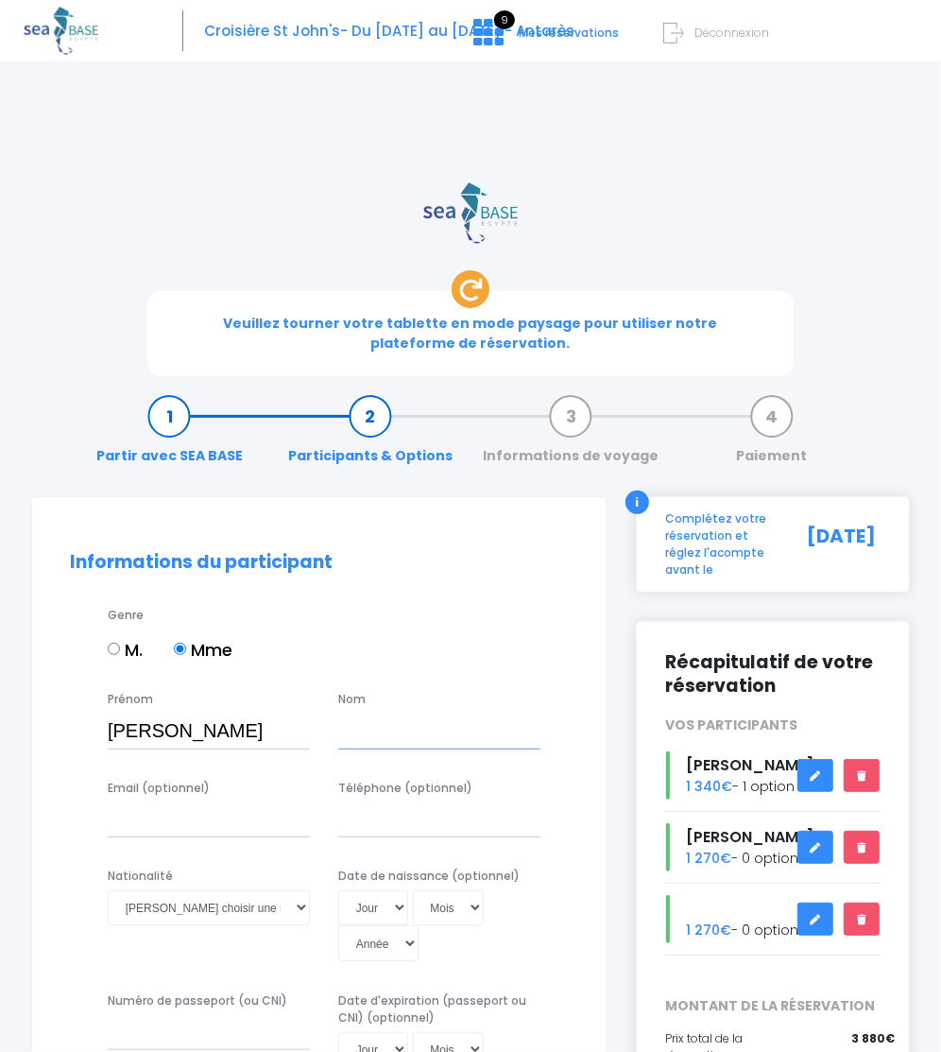
click at [369, 714] on input "text" at bounding box center [439, 731] width 202 height 35
type input "Falzon"
click at [230, 890] on select "Veuillez choisir une nationalité Afghane Albanaise Algerienne Allemande America…" at bounding box center [209, 907] width 202 height 35
select select "Française"
click at [108, 890] on select "Veuillez choisir une nationalité Afghane Albanaise Algerienne Allemande America…" at bounding box center [209, 907] width 202 height 35
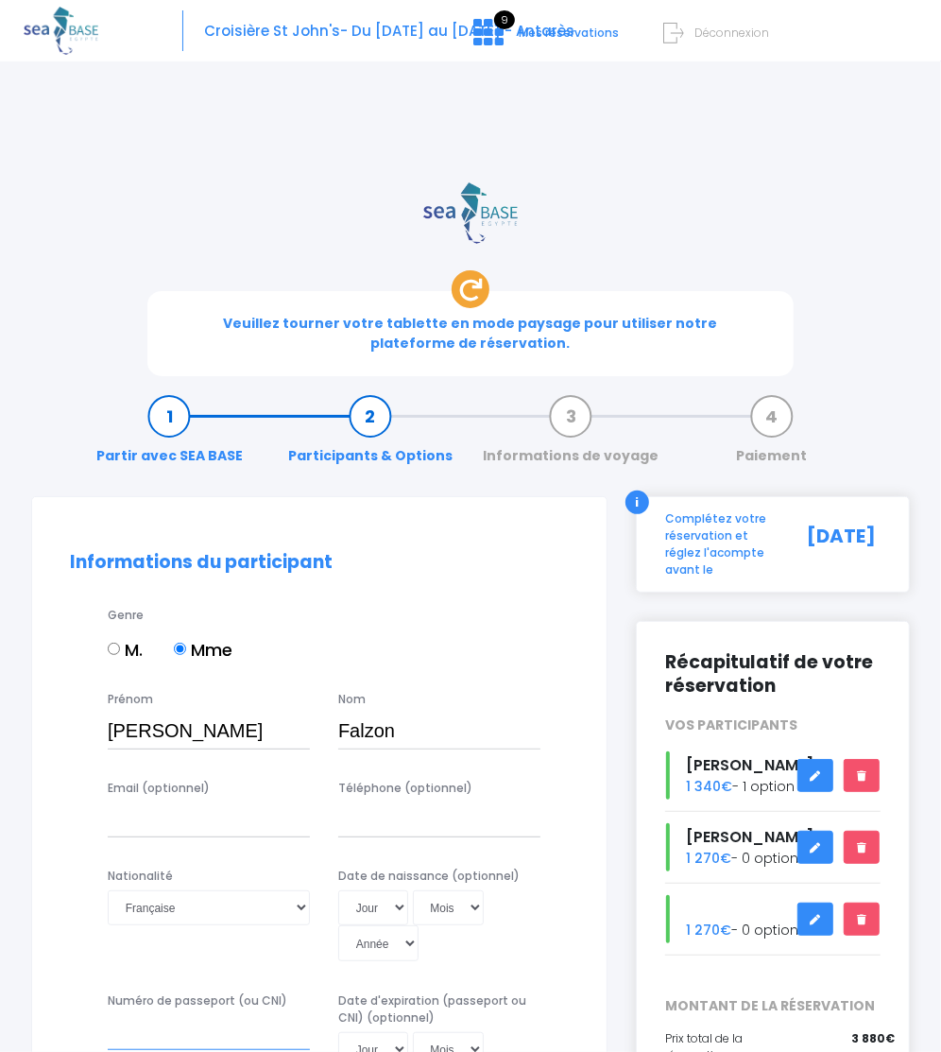
click at [153, 1015] on input "Numéro de passeport (ou CNI)" at bounding box center [209, 1032] width 202 height 35
type input "xxx"
select select "PE40"
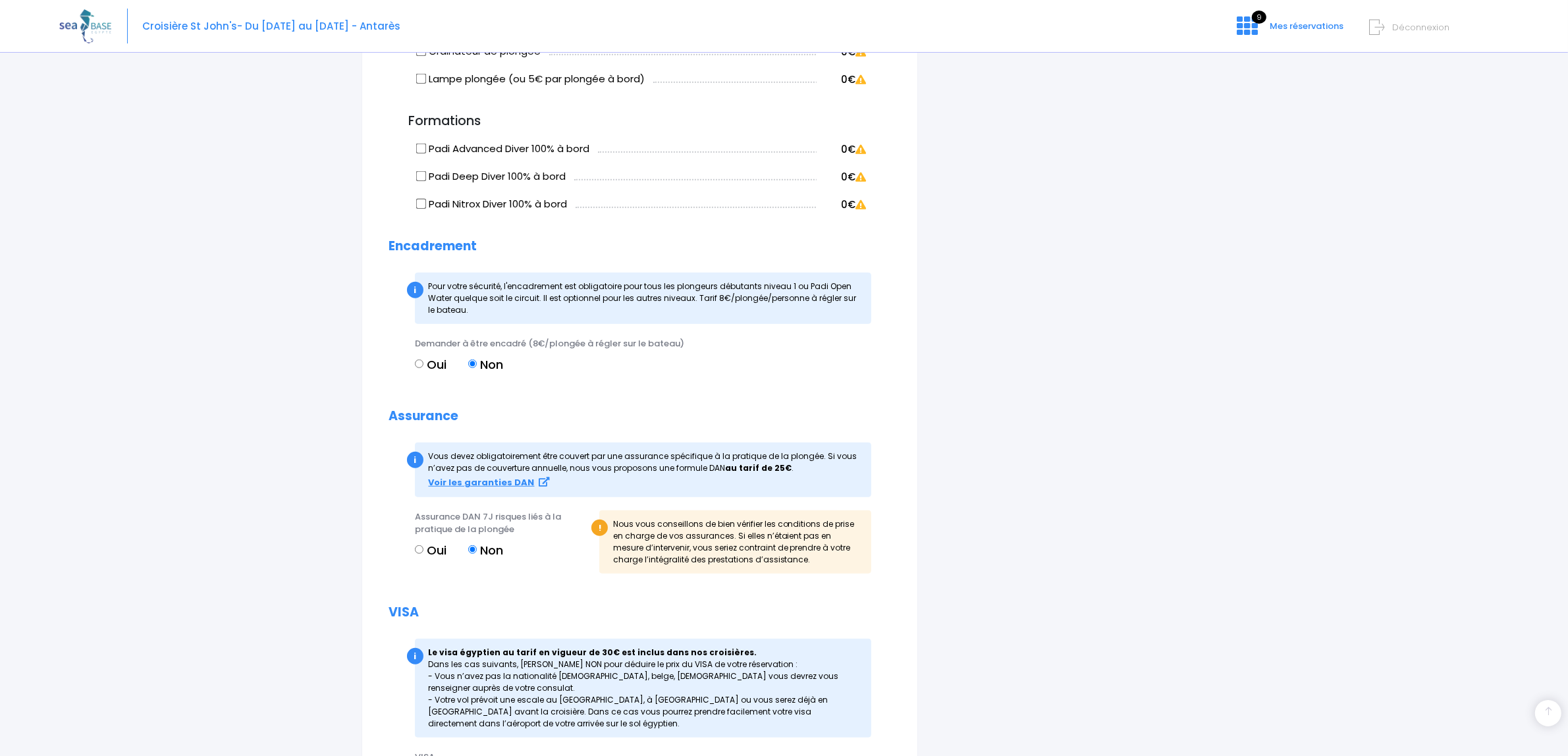
scroll to position [1248, 0]
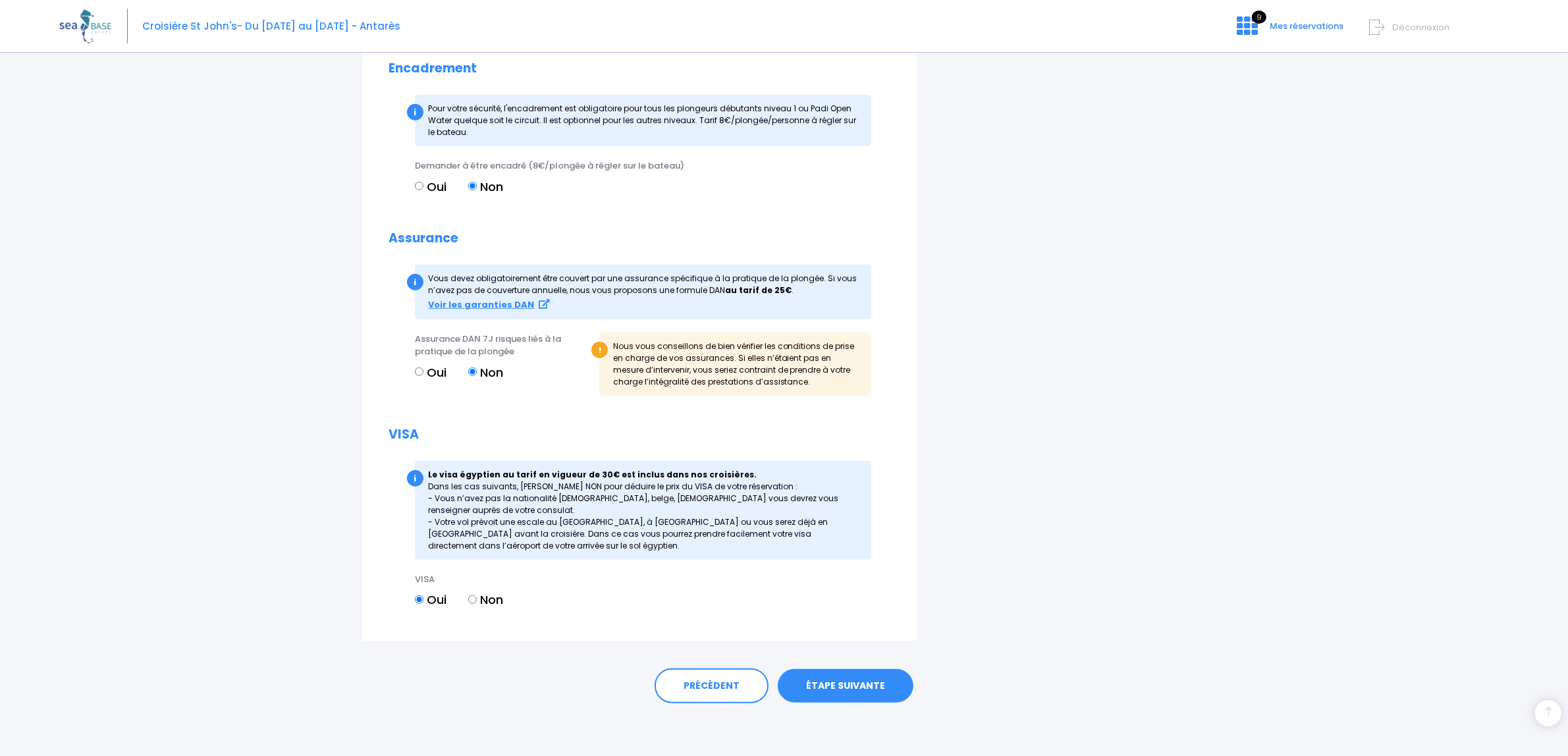
click at [655, 683] on link "ÉTAPE SUIVANTE" at bounding box center [845, 686] width 136 height 34
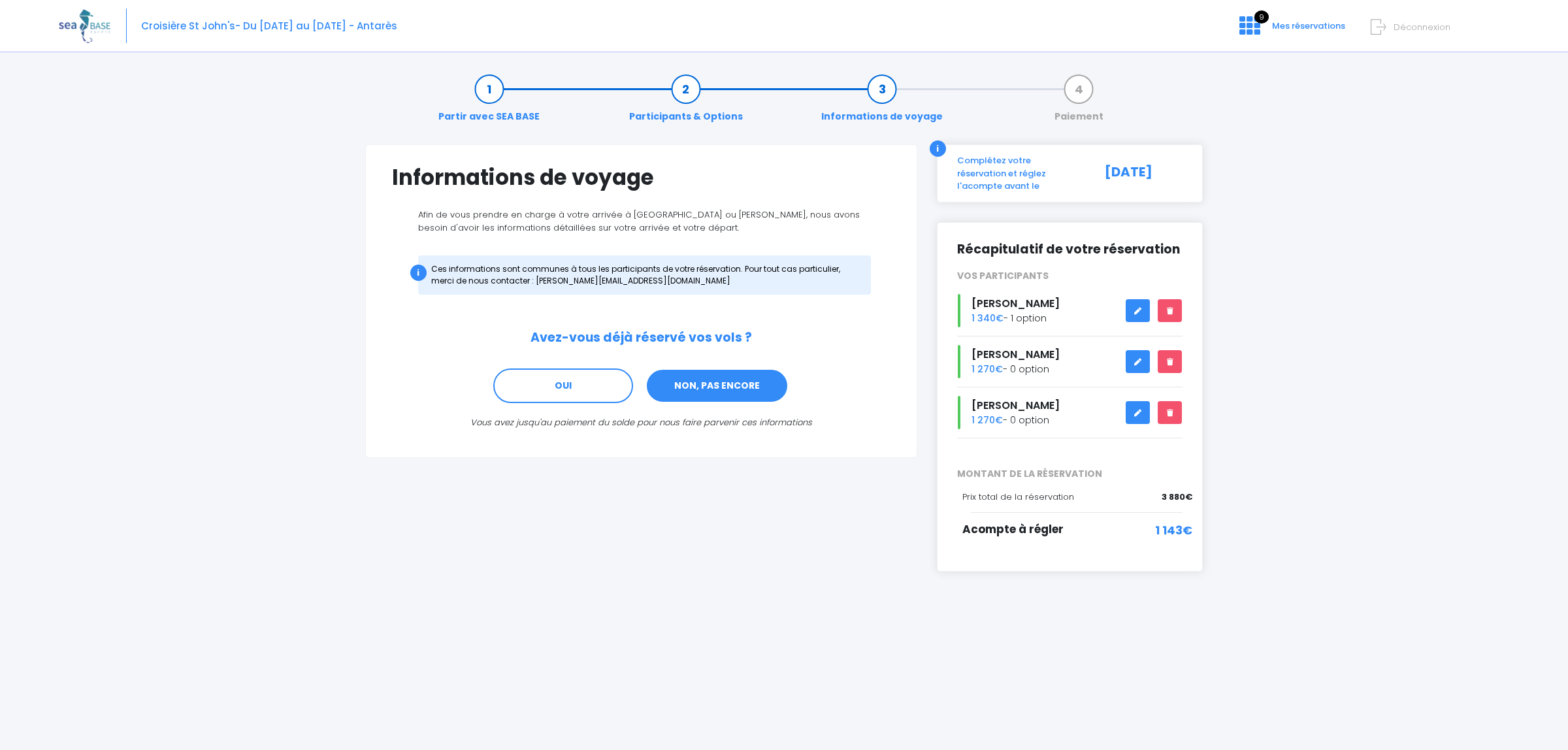
click at [710, 393] on link "NON, PAS ENCORE" at bounding box center [717, 386] width 143 height 35
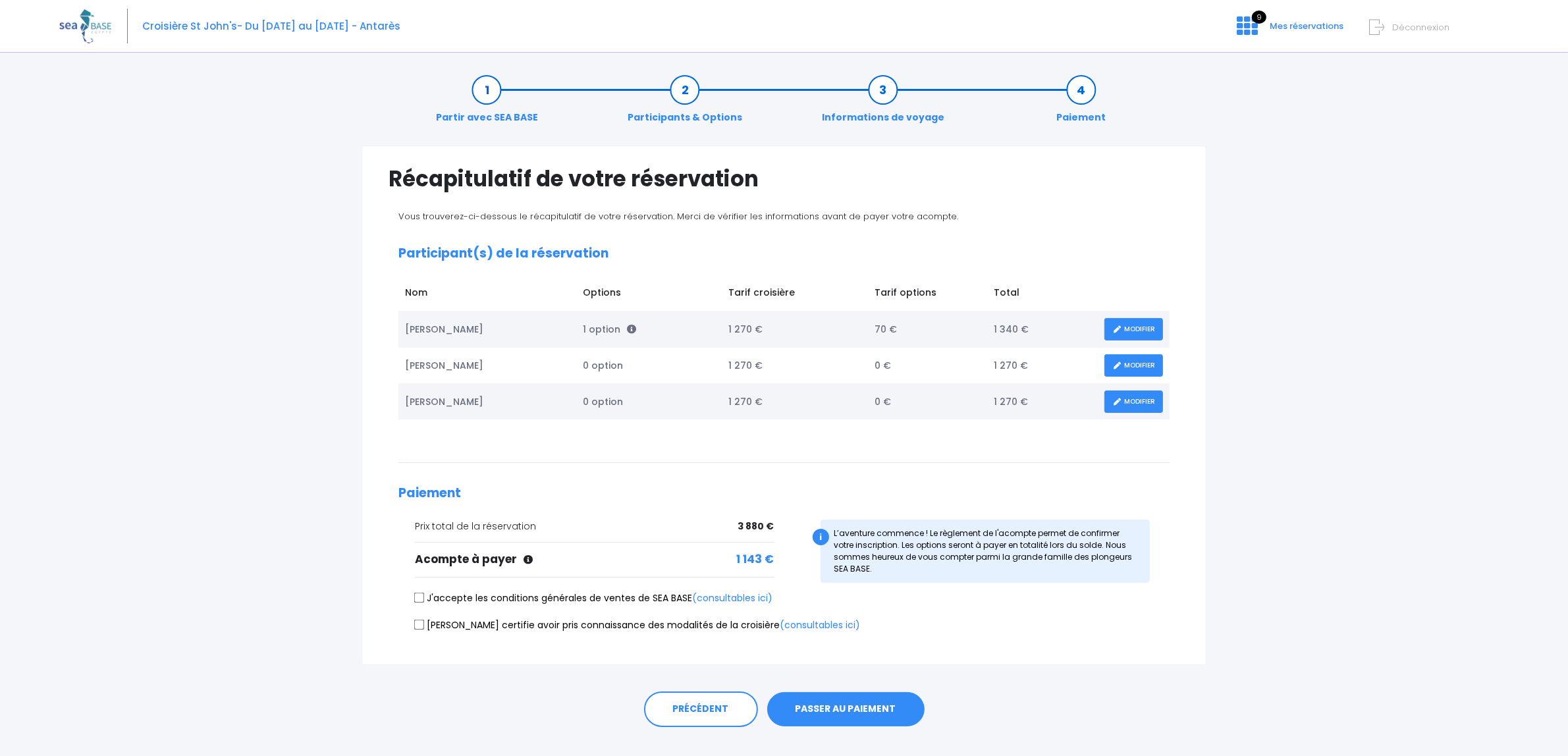
click at [415, 600] on input "J'accepte les conditions générales de ventes de SEA BASE (consultables ici)" at bounding box center [419, 598] width 10 height 10
checkbox input "true"
click at [422, 628] on input "Je certifie avoir pris connaissance des modalités de la croisière (consultables…" at bounding box center [419, 624] width 10 height 10
checkbox input "true"
click at [870, 720] on button "PASSER AU PAIEMENT" at bounding box center [846, 709] width 157 height 34
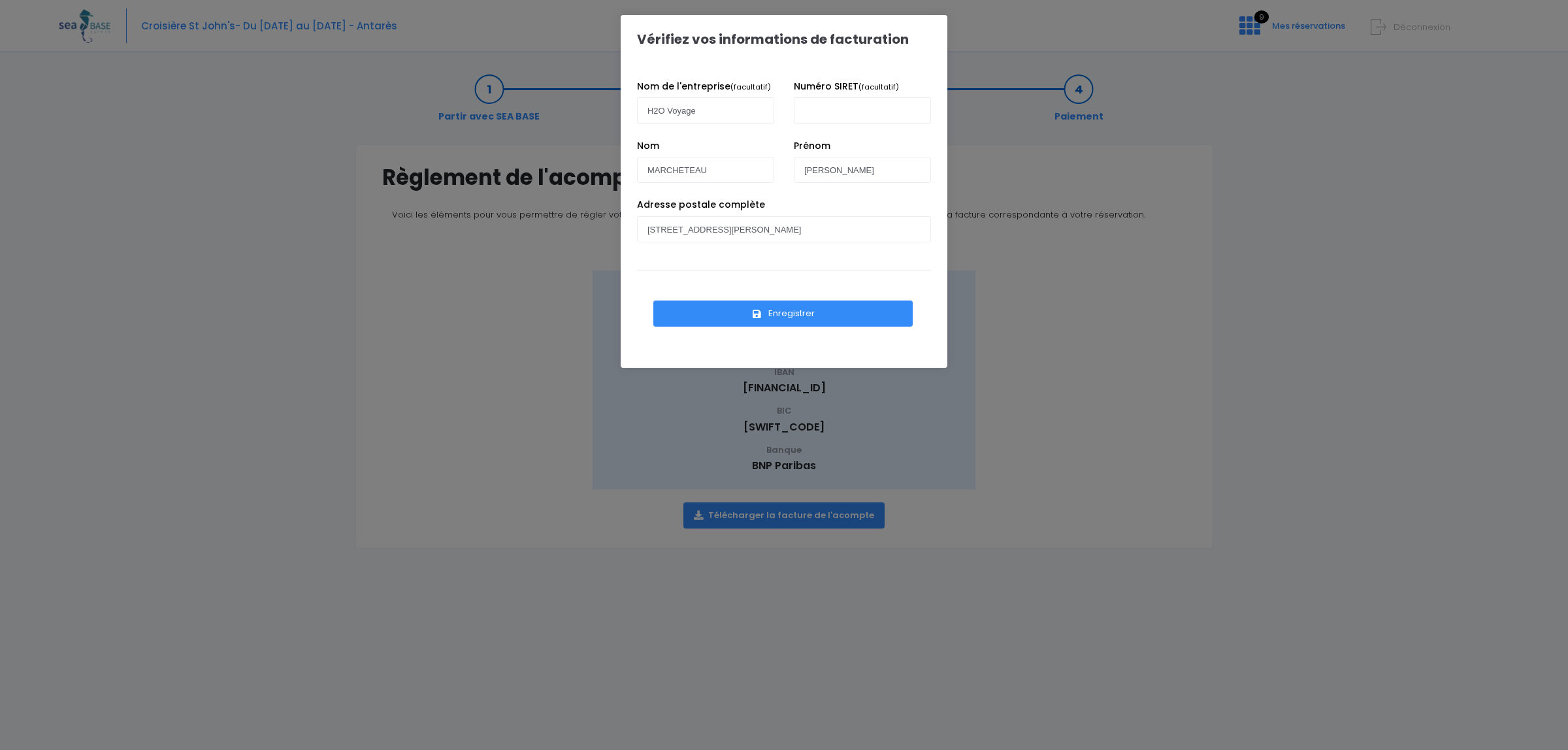
click at [784, 312] on button "Enregistrer" at bounding box center [782, 314] width 259 height 26
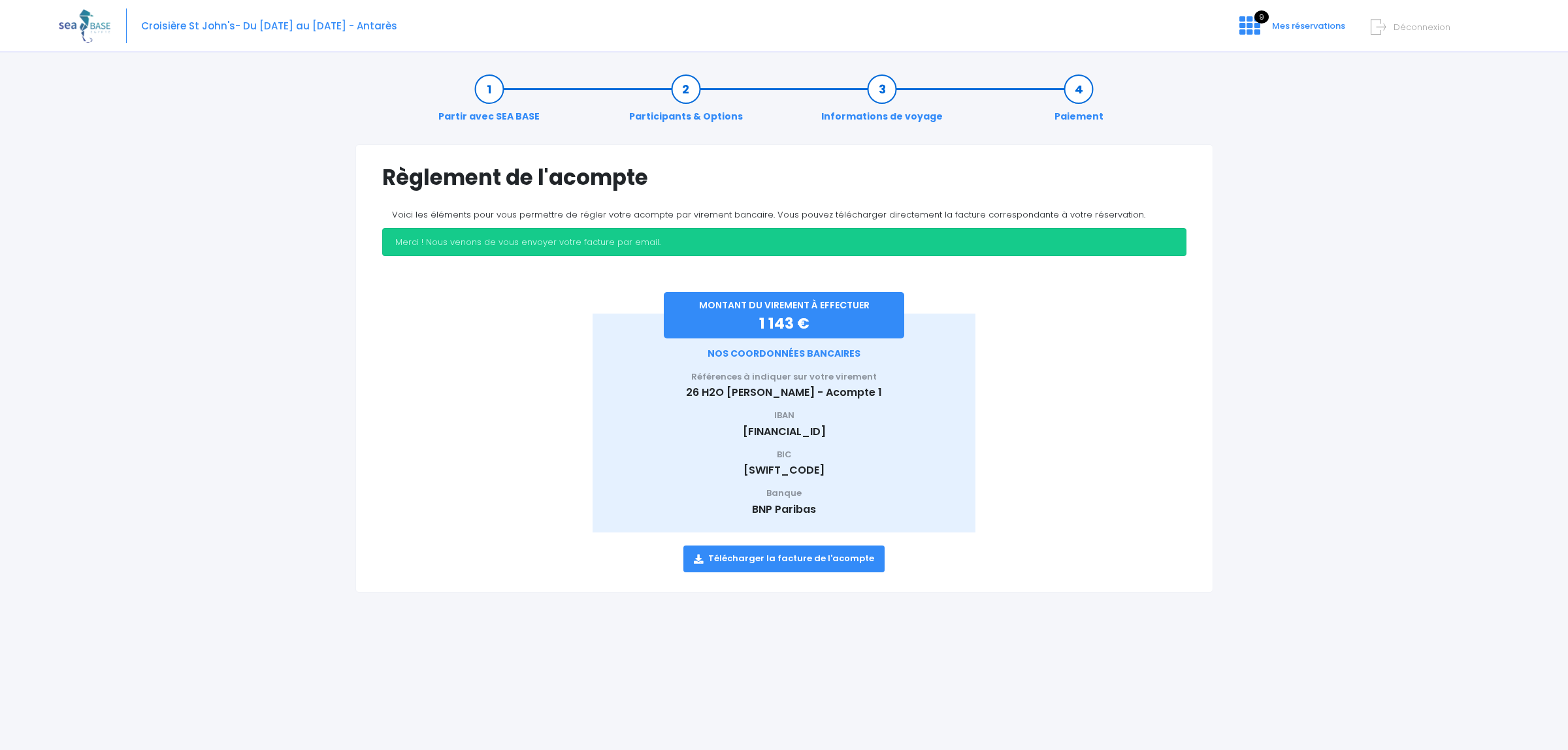
click at [785, 561] on link "Télécharger la facture de l'acompte" at bounding box center [784, 559] width 201 height 26
